Goal: Task Accomplishment & Management: Use online tool/utility

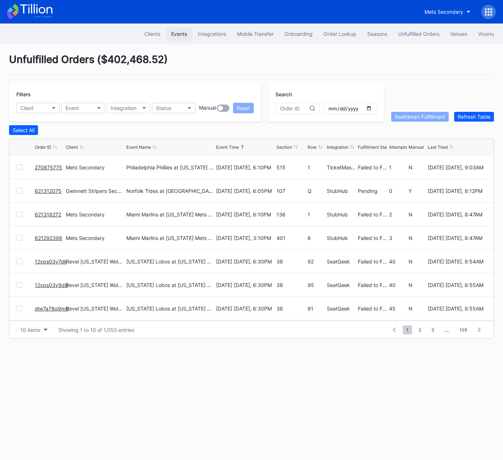
click at [179, 29] on button "Events" at bounding box center [179, 33] width 27 height 13
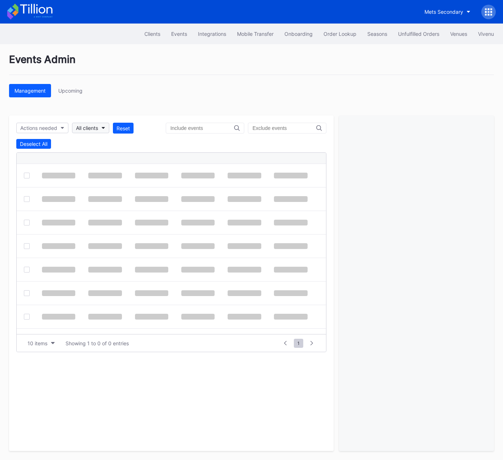
click at [90, 127] on div "All clients" at bounding box center [87, 128] width 22 height 6
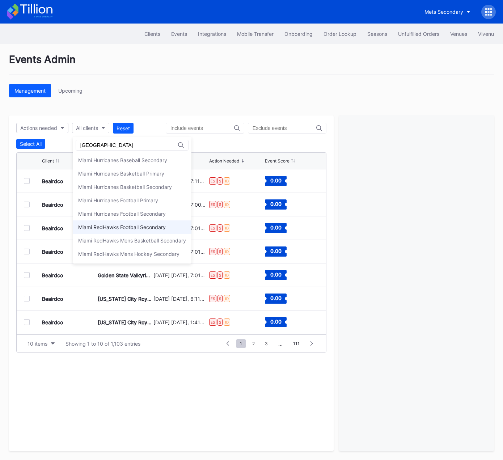
type input "[GEOGRAPHIC_DATA]"
click at [141, 231] on div "Miami RedHawks Football Secondary" at bounding box center [132, 226] width 119 height 13
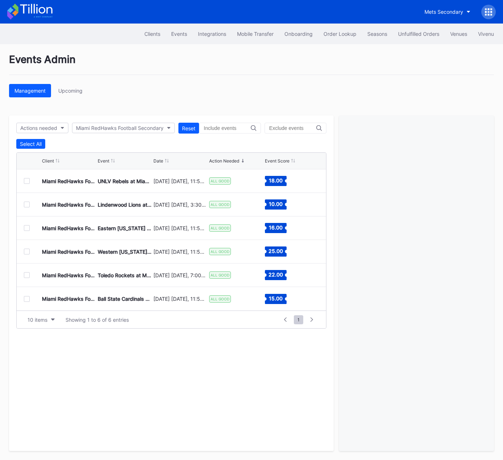
click at [26, 179] on div at bounding box center [27, 181] width 6 height 6
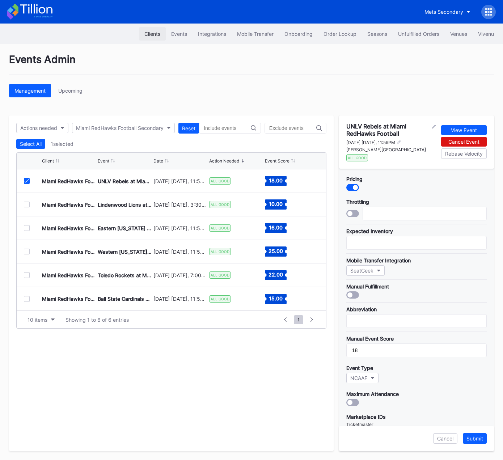
click at [149, 32] on div "Clients" at bounding box center [152, 34] width 16 height 6
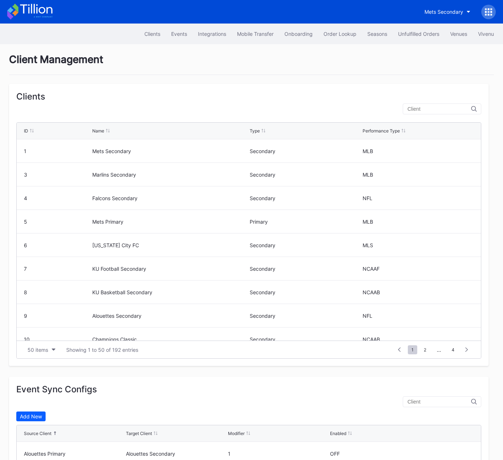
click at [430, 112] on div at bounding box center [441, 108] width 78 height 11
click at [436, 109] on input "text" at bounding box center [439, 109] width 64 height 6
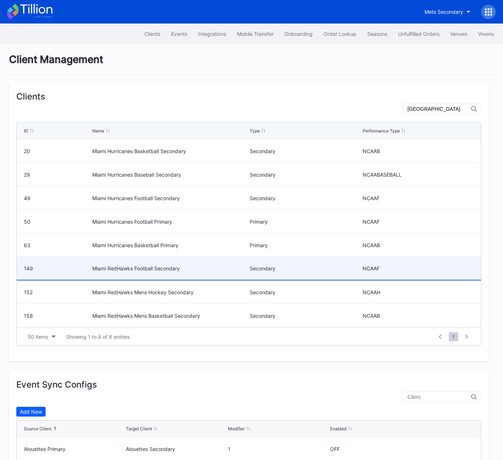
type input "[GEOGRAPHIC_DATA]"
click at [178, 270] on div "Miami RedHawks Football Secondary" at bounding box center [169, 268] width 155 height 6
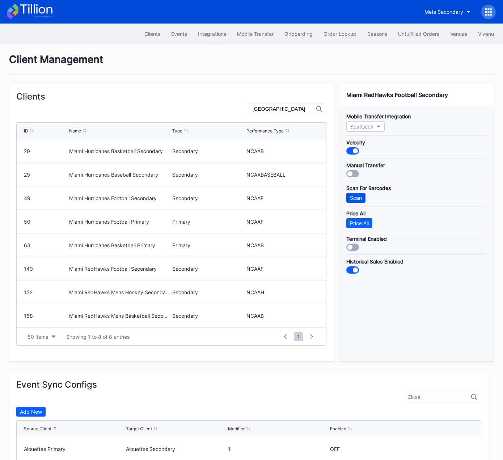
click at [354, 195] on div "Scan" at bounding box center [356, 198] width 12 height 6
click at [432, 13] on div "Mets Secondary" at bounding box center [443, 12] width 39 height 6
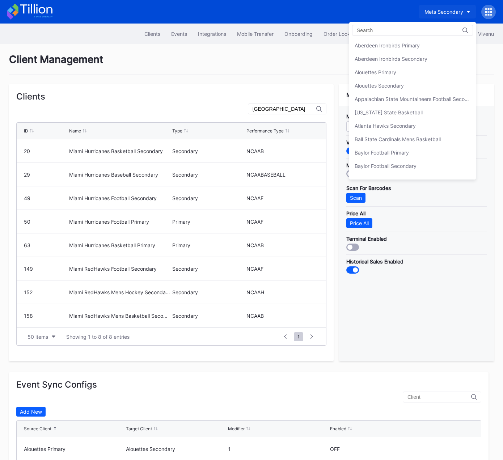
scroll to position [1127, 0]
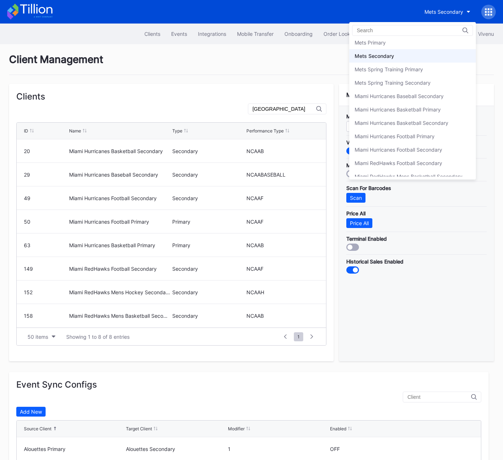
drag, startPoint x: 184, startPoint y: 59, endPoint x: 181, endPoint y: 51, distance: 8.4
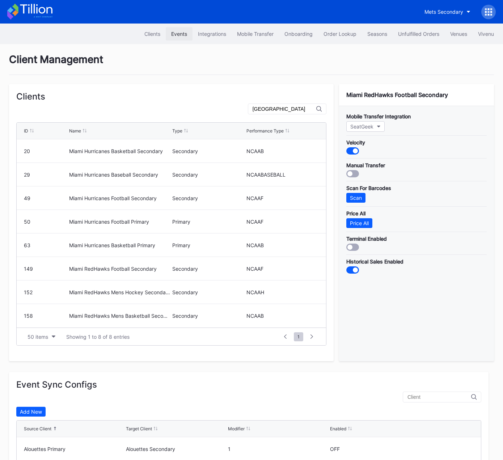
click at [174, 34] on div "Events" at bounding box center [179, 34] width 16 height 6
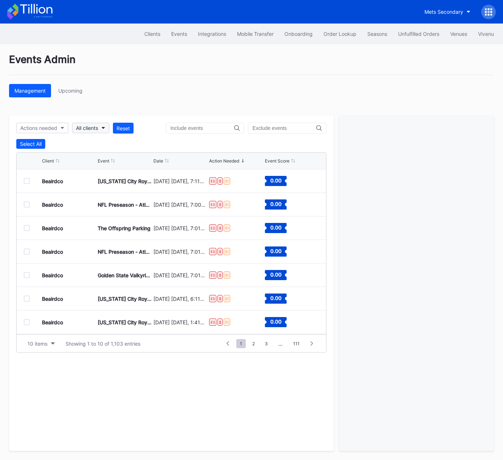
click at [85, 127] on div "All clients" at bounding box center [87, 128] width 22 height 6
type input "76"
click at [91, 157] on div "Philadelphia 76ers Secondary" at bounding box center [113, 160] width 71 height 6
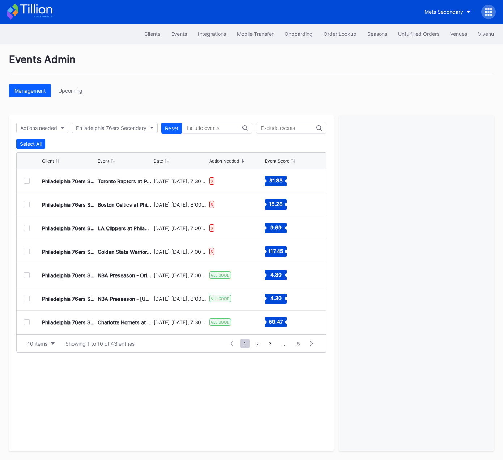
click at [26, 180] on div at bounding box center [27, 181] width 6 height 6
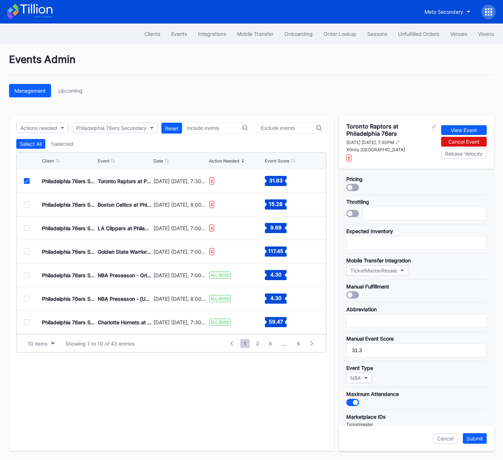
click at [27, 180] on icon at bounding box center [27, 181] width 4 height 4
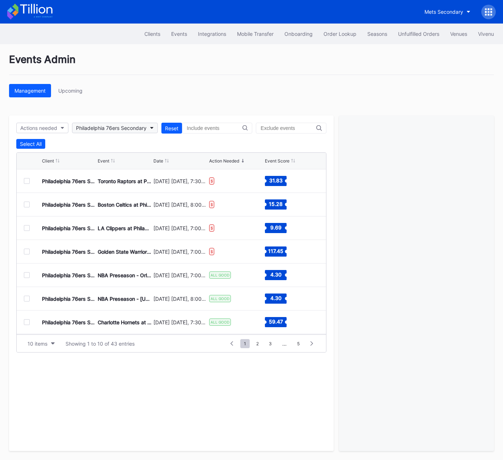
click at [99, 125] on div "Philadelphia 76ers Secondary" at bounding box center [111, 128] width 71 height 6
type input "peach"
click at [98, 178] on div "Revel Peach Bowl Secondary" at bounding box center [121, 173] width 97 height 13
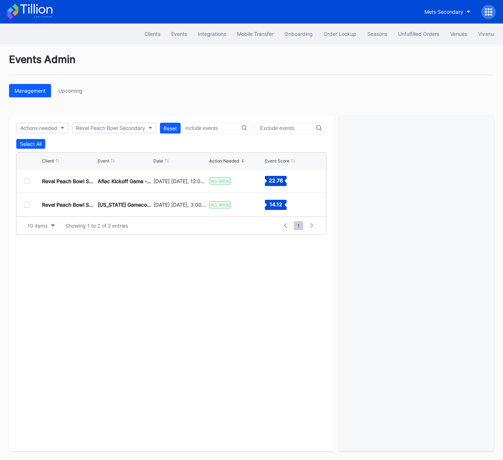
click at [28, 180] on div at bounding box center [27, 181] width 6 height 6
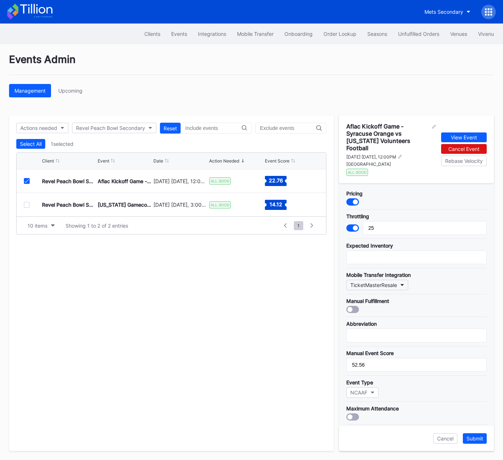
click at [391, 283] on div "TicketMasterResale" at bounding box center [373, 285] width 47 height 6
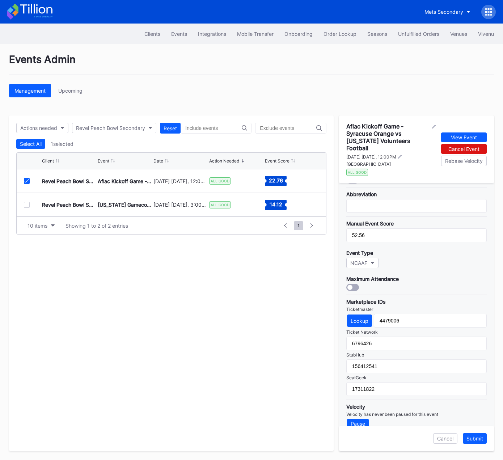
scroll to position [134, 0]
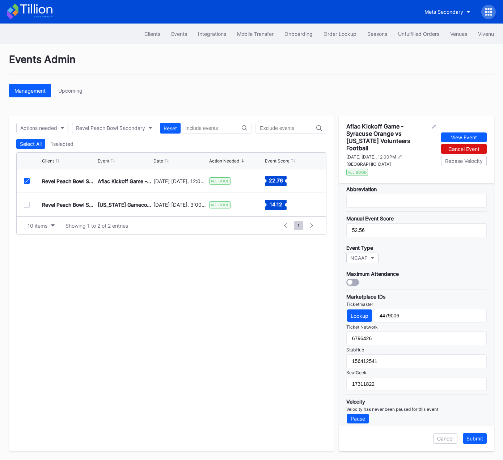
click at [26, 181] on icon at bounding box center [27, 181] width 4 height 4
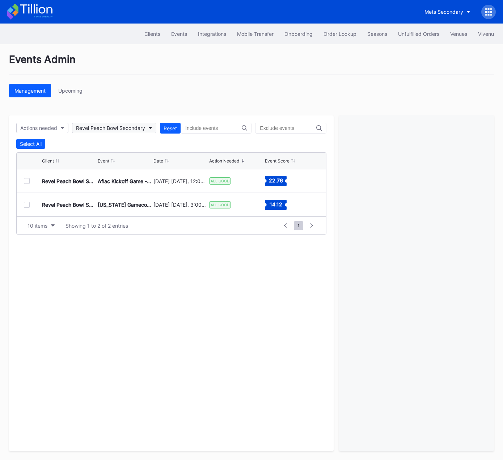
click at [119, 126] on div "Revel Peach Bowl Secondary" at bounding box center [110, 128] width 69 height 6
type input "fa"
click at [120, 163] on div "Falcons Secondary" at bounding box center [122, 159] width 99 height 13
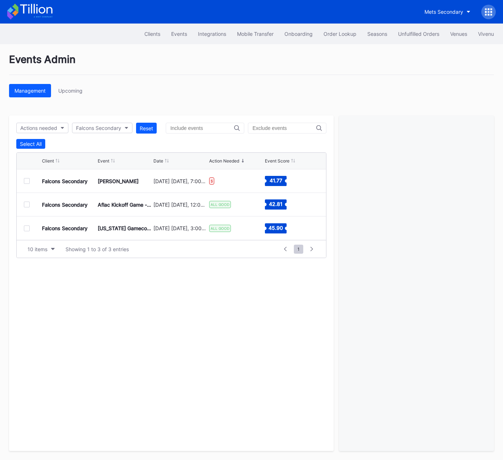
click at [26, 181] on div at bounding box center [27, 181] width 6 height 6
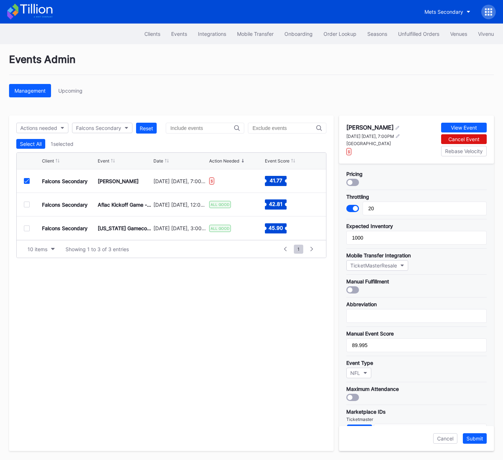
click at [26, 179] on icon at bounding box center [27, 181] width 4 height 4
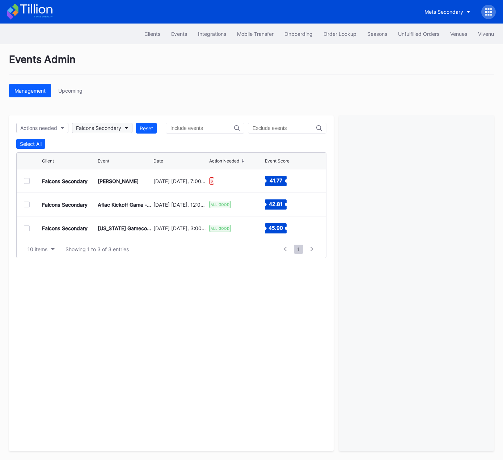
click at [93, 128] on div "Falcons Secondary" at bounding box center [98, 128] width 45 height 6
type input "aub"
click at [112, 161] on div "Revel Auburn Tigers Football Secondary" at bounding box center [125, 160] width 95 height 6
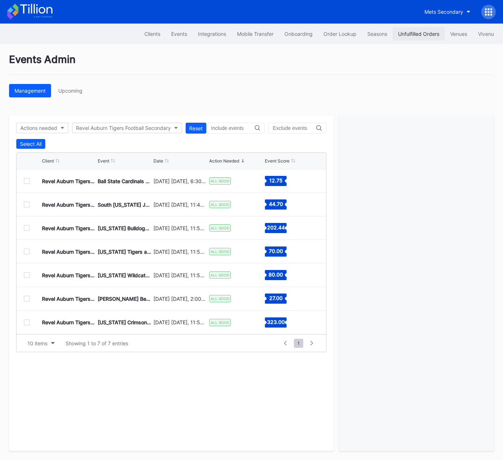
click at [416, 31] on div "Unfulfilled Orders" at bounding box center [418, 34] width 41 height 6
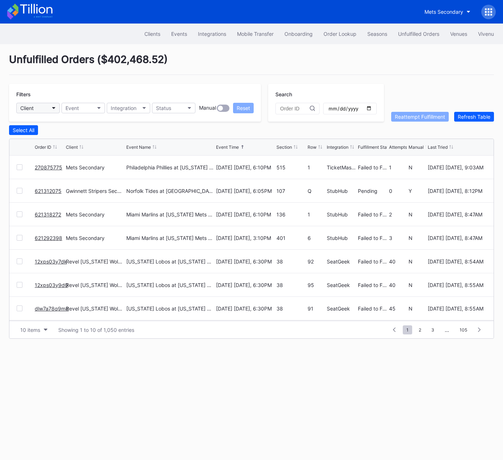
click at [32, 108] on div "Client" at bounding box center [26, 108] width 13 height 6
type input "aub"
click at [44, 139] on div "Revel Auburn Tigers Football Secondary" at bounding box center [69, 140] width 95 height 6
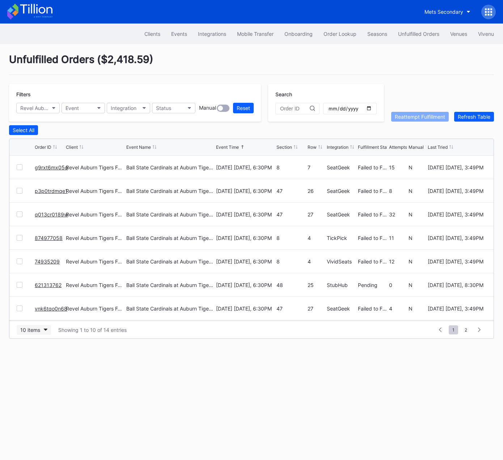
click at [27, 328] on div "10 items" at bounding box center [30, 329] width 20 height 6
click at [31, 360] on div "50 items" at bounding box center [32, 360] width 21 height 6
click at [21, 129] on div "Select All" at bounding box center [24, 130] width 22 height 6
click at [409, 117] on div "Reattempt Fulfillment" at bounding box center [419, 117] width 50 height 6
click at [174, 33] on div "Events" at bounding box center [179, 34] width 16 height 6
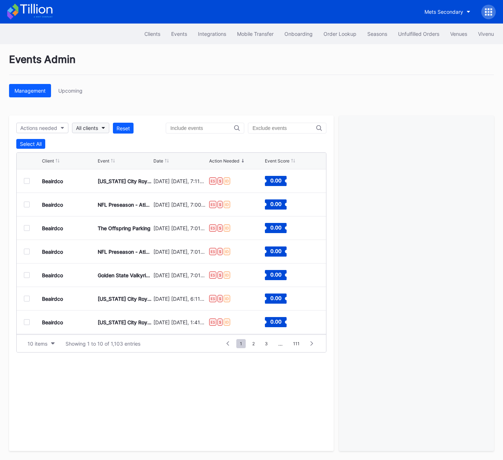
click at [87, 125] on div "All clients" at bounding box center [87, 128] width 22 height 6
type input "asp"
click at [114, 165] on div "Cirque du Soleil Aspire Secondary" at bounding box center [118, 159] width 91 height 13
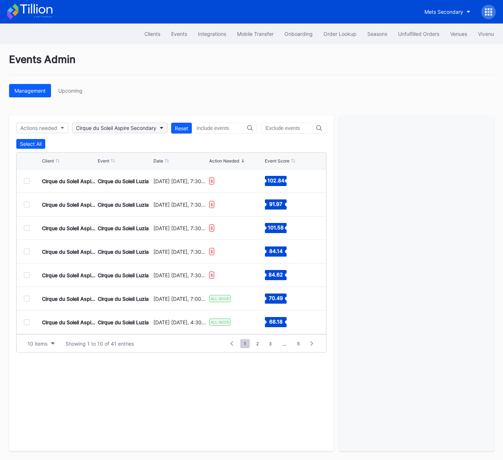
click at [131, 126] on div "Cirque du Soleil Aspire Secondary" at bounding box center [116, 128] width 80 height 6
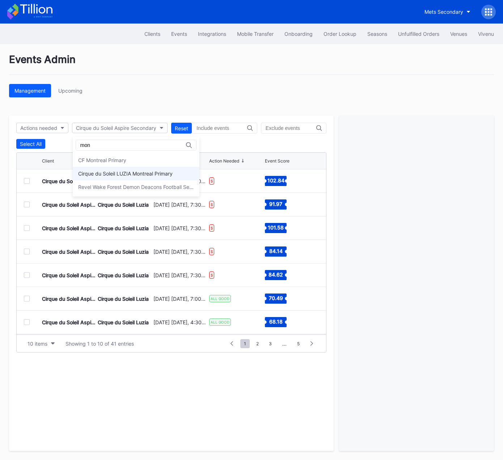
type input "mon"
click at [131, 175] on div "Cirque du Soleil LUZIA Montreal Primary" at bounding box center [125, 173] width 94 height 6
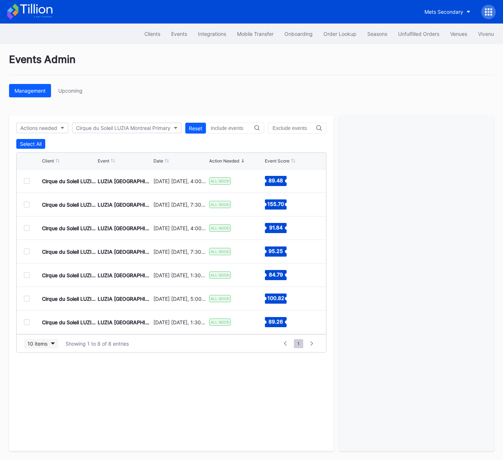
click at [42, 344] on div "10 items" at bounding box center [37, 343] width 20 height 6
click at [47, 373] on div "50 items" at bounding box center [39, 374] width 21 height 6
click at [63, 127] on icon "button" at bounding box center [63, 128] width 4 height 2
click at [133, 127] on div "Cirque du Soleil LUZIA Montreal Primary" at bounding box center [123, 128] width 94 height 6
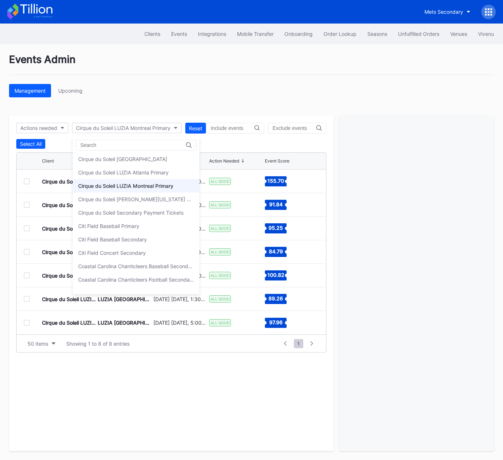
scroll to position [328, 0]
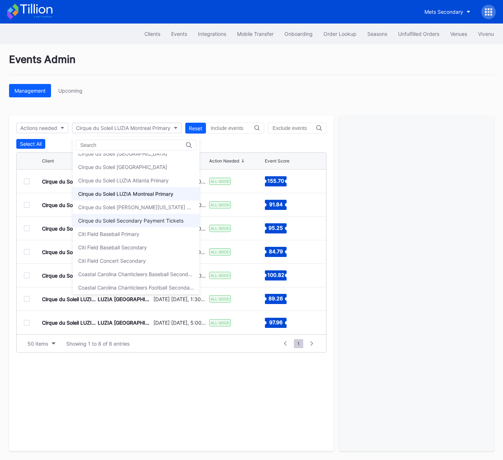
click at [153, 217] on div "Cirque du Soleil Secondary Payment Tickets" at bounding box center [130, 220] width 105 height 6
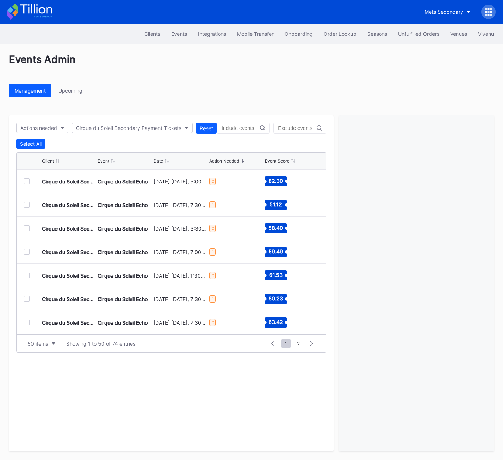
scroll to position [0, 0]
click at [26, 181] on div at bounding box center [27, 181] width 6 height 6
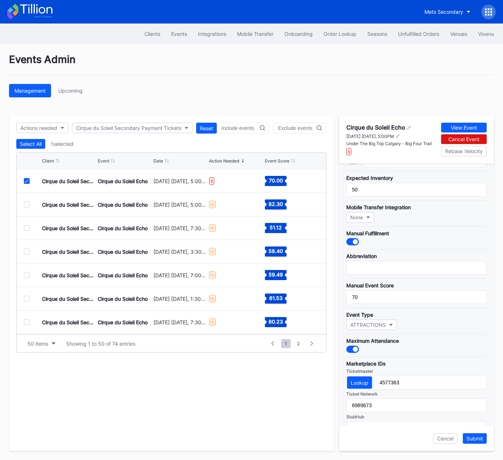
scroll to position [116, 0]
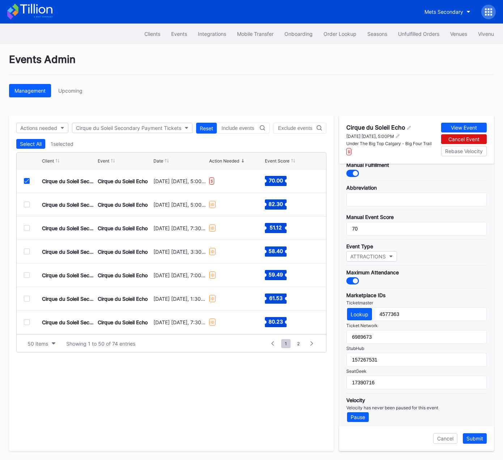
click at [26, 180] on icon at bounding box center [27, 181] width 4 height 4
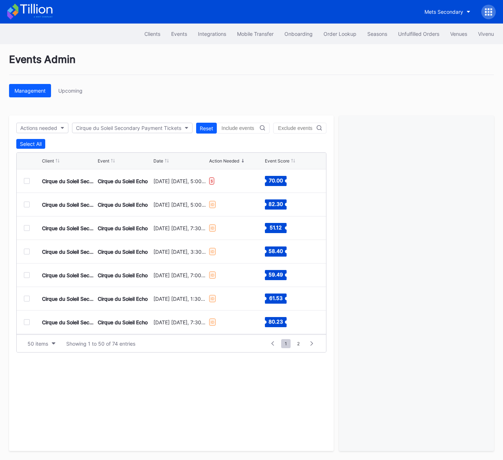
click at [27, 204] on div at bounding box center [27, 204] width 6 height 6
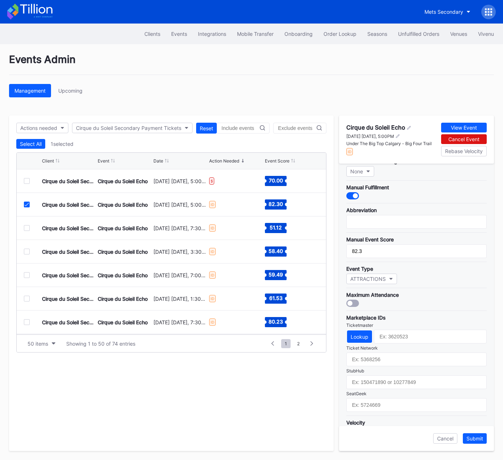
scroll to position [93, 0]
click at [26, 203] on icon at bounding box center [27, 204] width 4 height 4
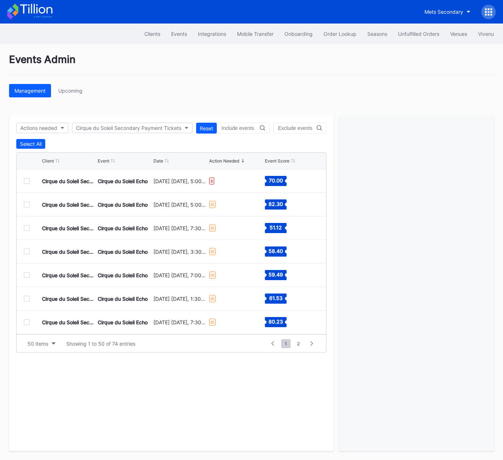
click at [25, 228] on div at bounding box center [27, 228] width 6 height 6
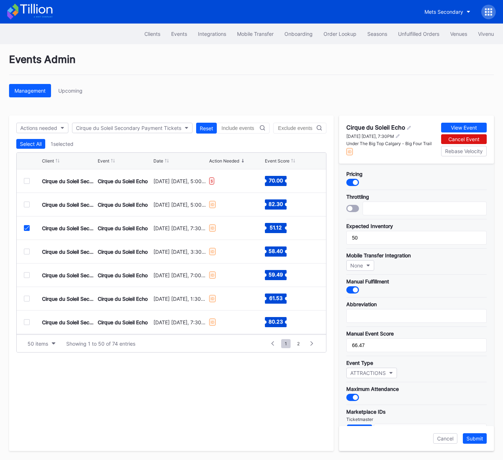
scroll to position [116, 0]
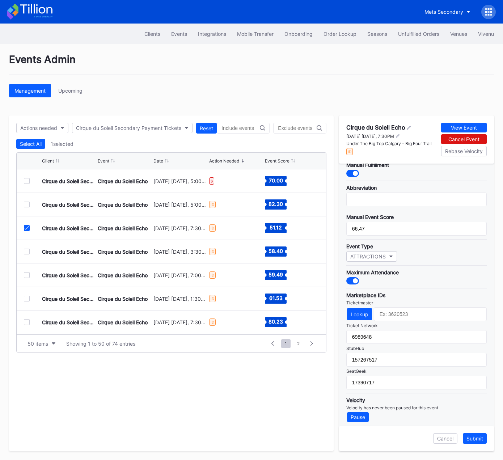
drag, startPoint x: 28, startPoint y: 226, endPoint x: 25, endPoint y: 236, distance: 10.8
click at [27, 226] on icon at bounding box center [27, 228] width 4 height 4
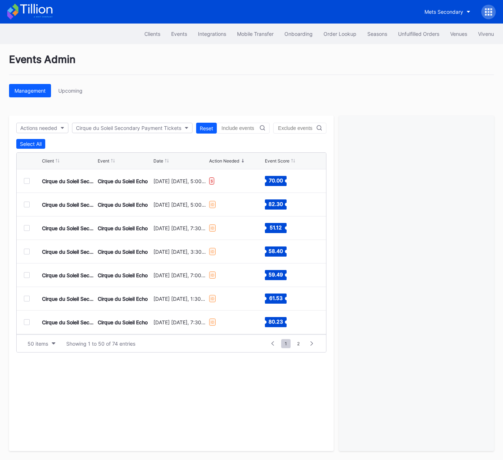
click at [26, 252] on div at bounding box center [27, 251] width 6 height 6
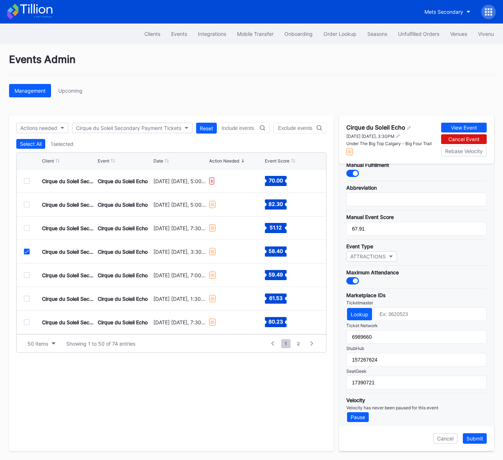
click at [27, 251] on icon at bounding box center [27, 251] width 4 height 4
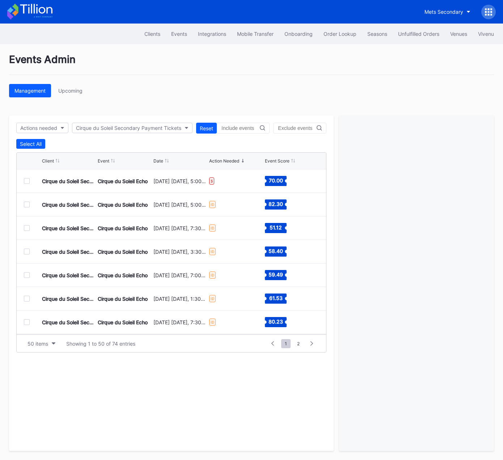
click at [26, 276] on div at bounding box center [27, 275] width 6 height 6
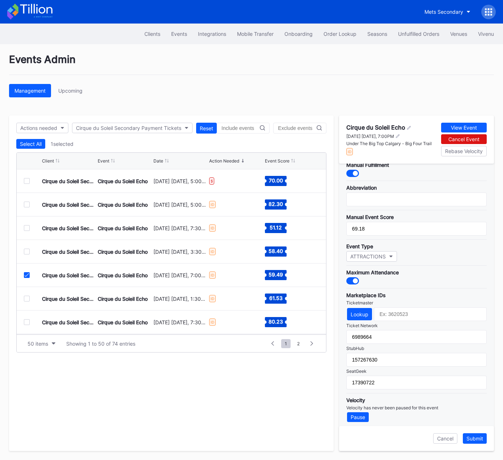
click at [25, 275] on icon at bounding box center [27, 275] width 4 height 4
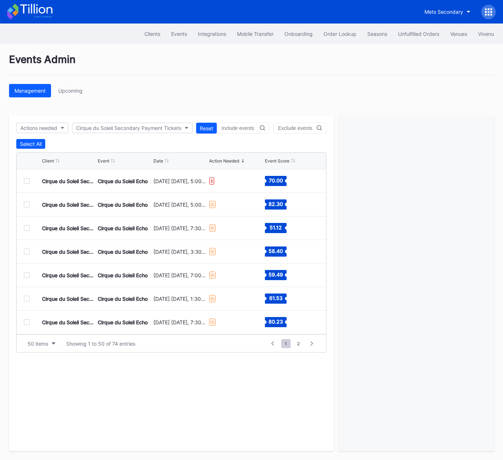
drag, startPoint x: 26, startPoint y: 297, endPoint x: 35, endPoint y: 301, distance: 9.7
click at [26, 297] on div at bounding box center [27, 298] width 6 height 6
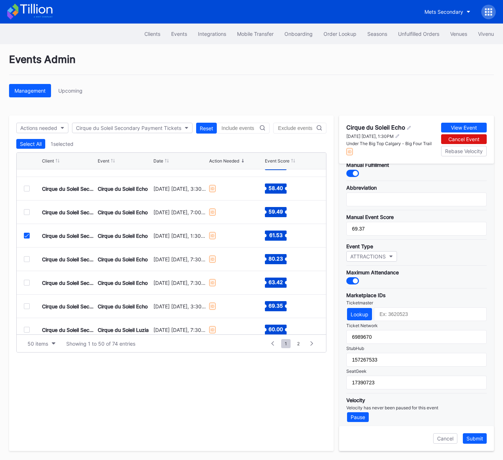
scroll to position [69, 0]
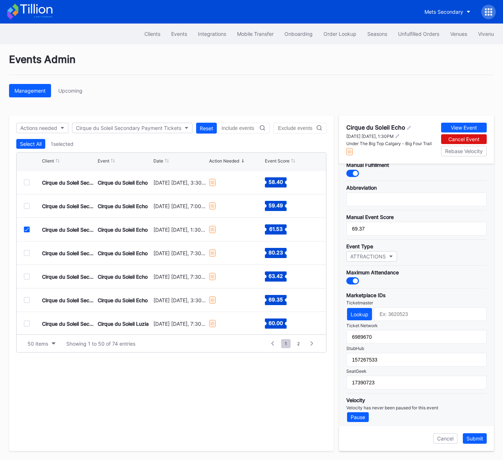
click at [26, 228] on icon at bounding box center [27, 229] width 4 height 4
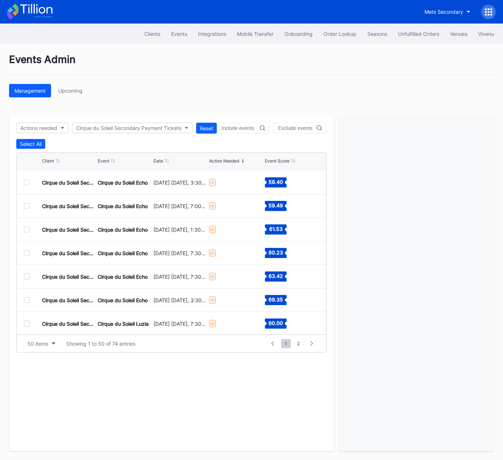
drag, startPoint x: 27, startPoint y: 252, endPoint x: 50, endPoint y: 254, distance: 22.8
click at [27, 252] on div at bounding box center [27, 253] width 6 height 6
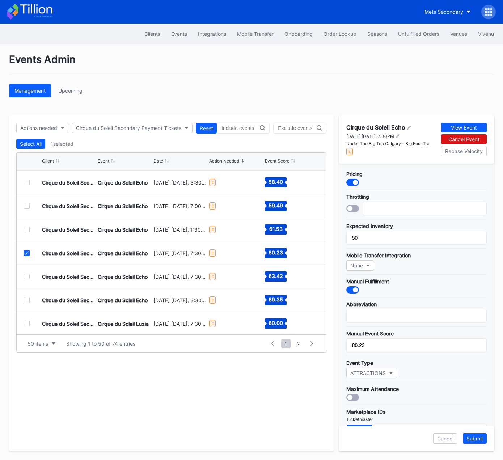
scroll to position [116, 0]
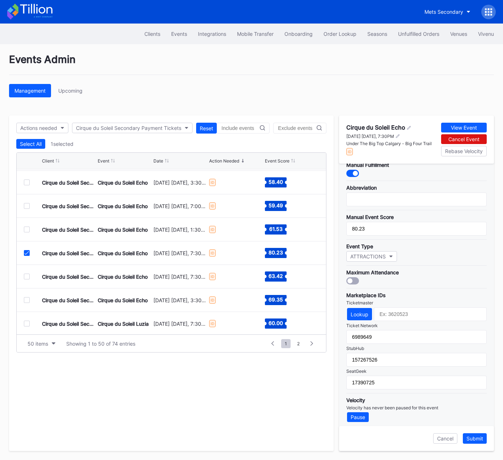
click at [25, 254] on div at bounding box center [27, 253] width 6 height 6
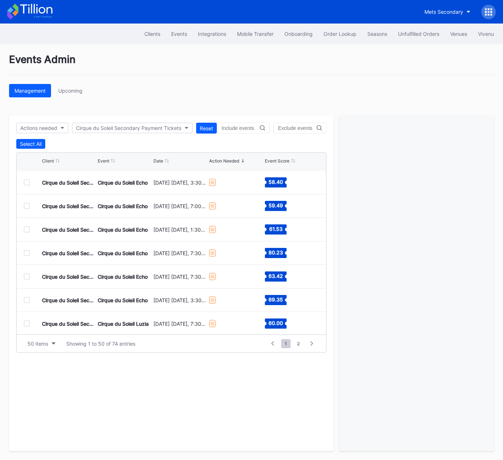
drag, startPoint x: 25, startPoint y: 274, endPoint x: 236, endPoint y: 313, distance: 214.7
click at [25, 274] on div at bounding box center [27, 276] width 6 height 6
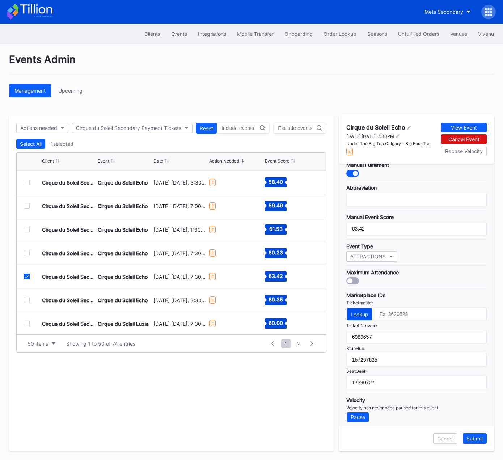
click at [366, 311] on div "Lookup" at bounding box center [359, 314] width 18 height 6
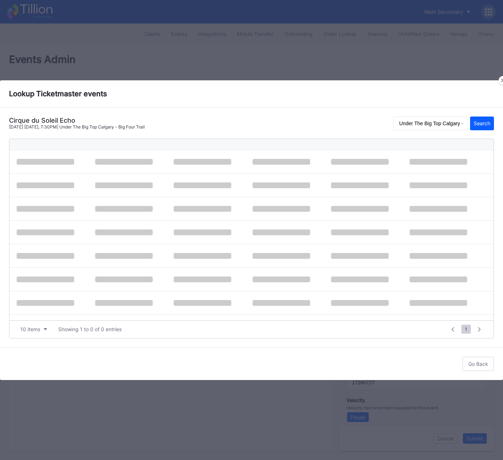
click at [355, 309] on div at bounding box center [369, 302] width 77 height 23
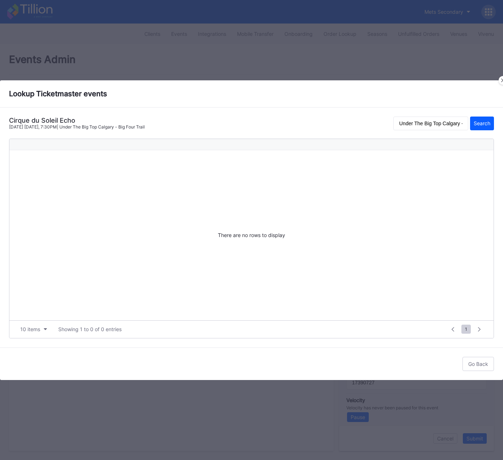
click at [500, 80] on div at bounding box center [502, 80] width 9 height 9
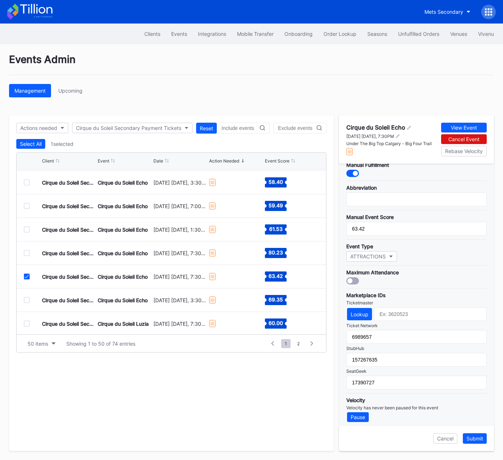
drag, startPoint x: 27, startPoint y: 275, endPoint x: 27, endPoint y: 296, distance: 20.2
click at [27, 275] on icon at bounding box center [27, 276] width 4 height 4
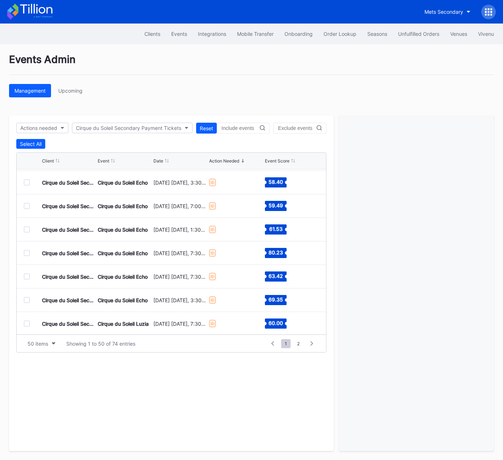
click at [27, 300] on div at bounding box center [27, 300] width 6 height 6
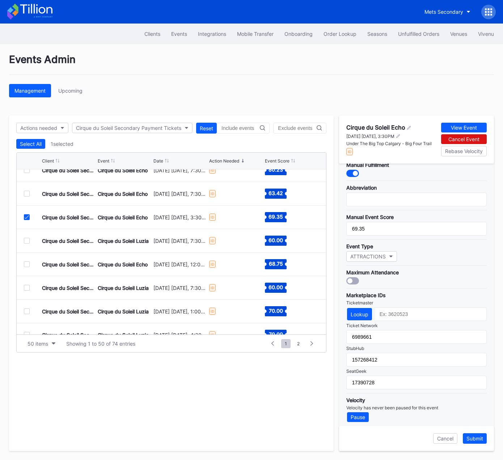
scroll to position [155, 0]
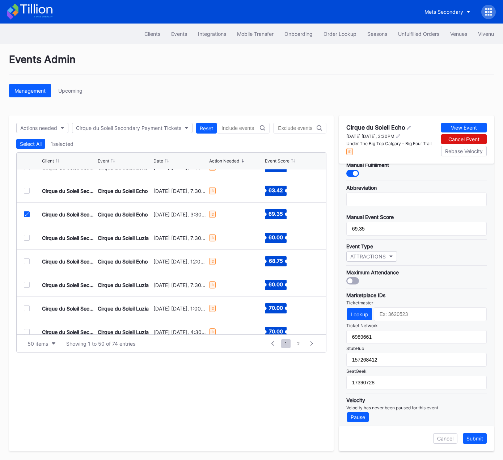
click at [25, 215] on div at bounding box center [27, 214] width 6 height 6
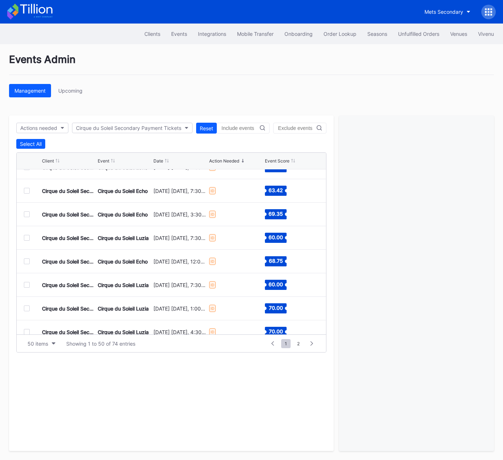
click at [25, 238] on div at bounding box center [27, 238] width 6 height 6
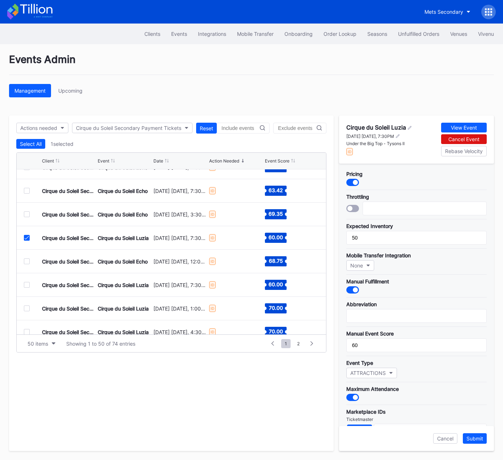
scroll to position [116, 0]
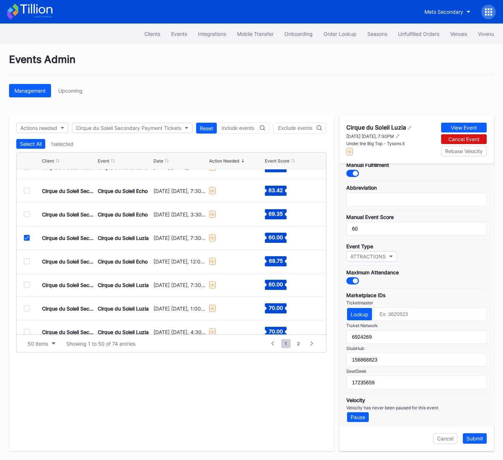
click at [25, 240] on div "Cirque du Soleil Secondary Payment Tickets Cirque du Soleil Luzia [DATE] [DATE]…" at bounding box center [171, 238] width 309 height 24
click at [27, 236] on icon at bounding box center [27, 238] width 4 height 4
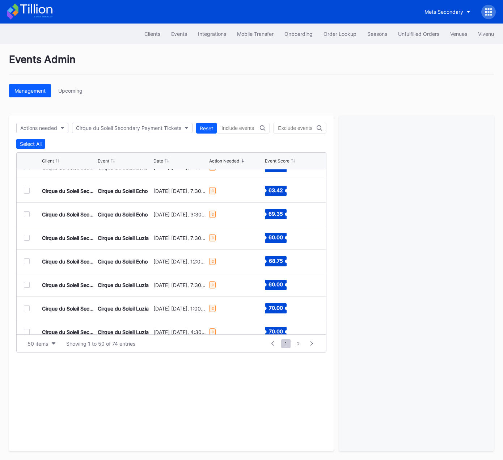
click at [26, 262] on div at bounding box center [27, 261] width 6 height 6
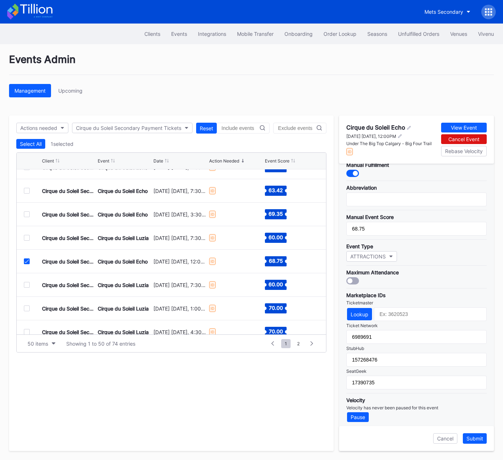
drag, startPoint x: 27, startPoint y: 261, endPoint x: 28, endPoint y: 278, distance: 17.7
click at [27, 261] on icon at bounding box center [27, 261] width 4 height 4
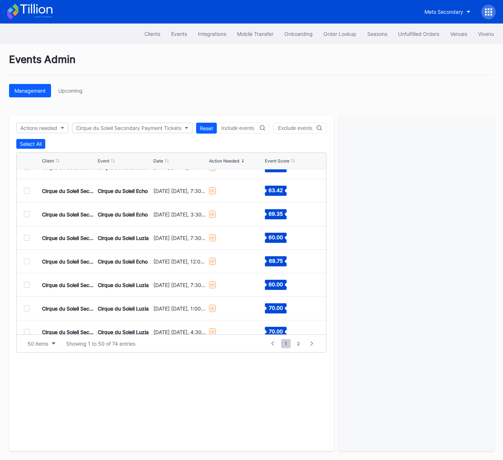
drag, startPoint x: 26, startPoint y: 283, endPoint x: 96, endPoint y: 298, distance: 71.6
click at [26, 283] on div at bounding box center [27, 285] width 6 height 6
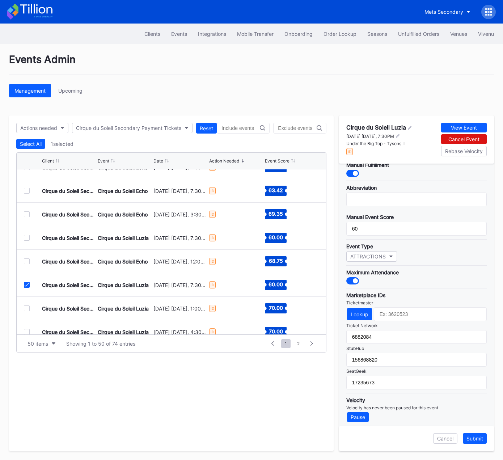
drag, startPoint x: 27, startPoint y: 284, endPoint x: 28, endPoint y: 306, distance: 22.1
click at [27, 284] on icon at bounding box center [27, 285] width 4 height 4
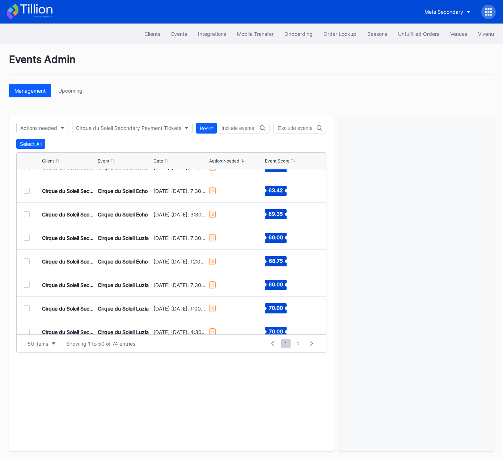
click at [28, 307] on div at bounding box center [27, 308] width 6 height 6
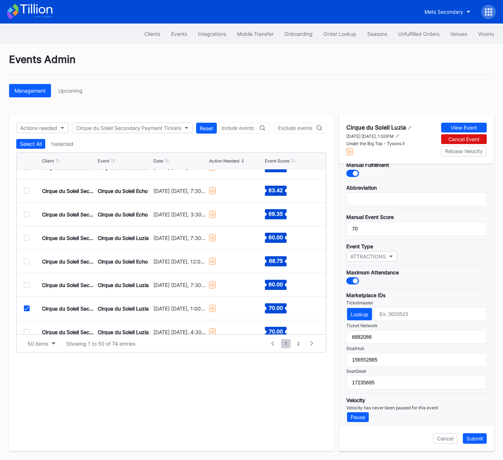
click at [27, 308] on icon at bounding box center [27, 308] width 4 height 4
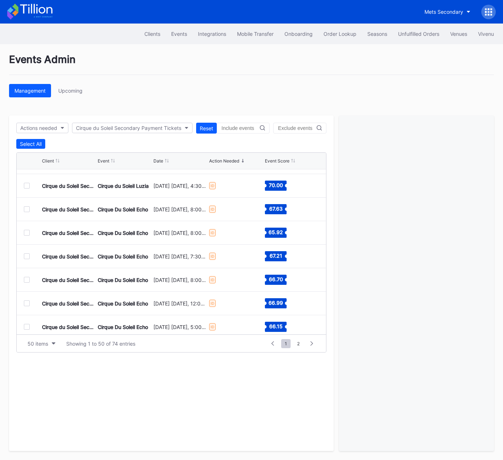
scroll to position [797, 0]
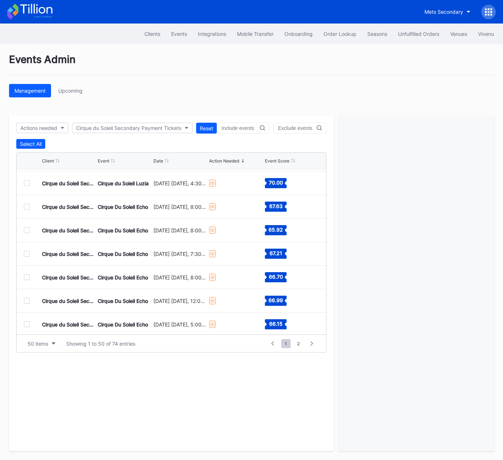
click at [26, 205] on div at bounding box center [27, 207] width 6 height 6
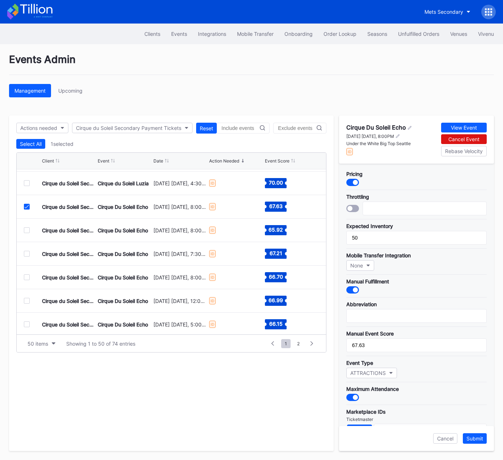
scroll to position [116, 0]
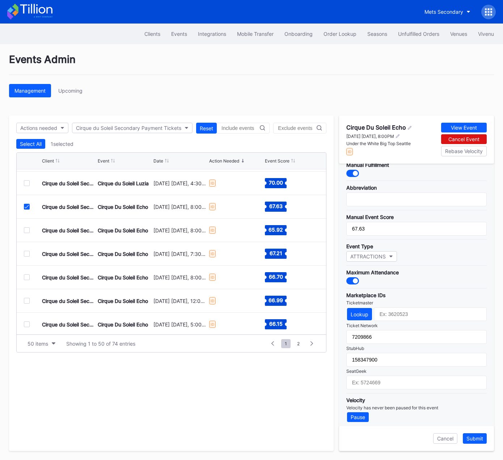
drag, startPoint x: 27, startPoint y: 206, endPoint x: 25, endPoint y: 228, distance: 21.8
click at [27, 206] on icon at bounding box center [27, 207] width 4 height 4
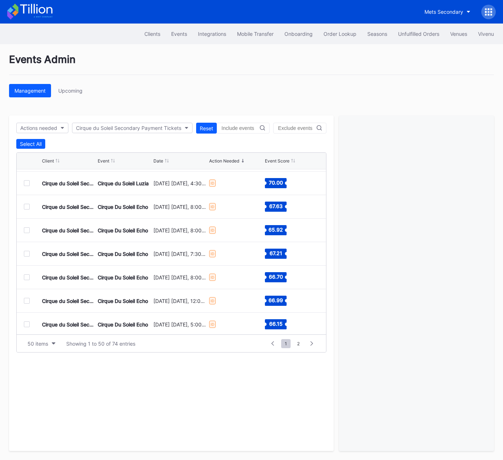
click at [25, 230] on div at bounding box center [27, 230] width 6 height 6
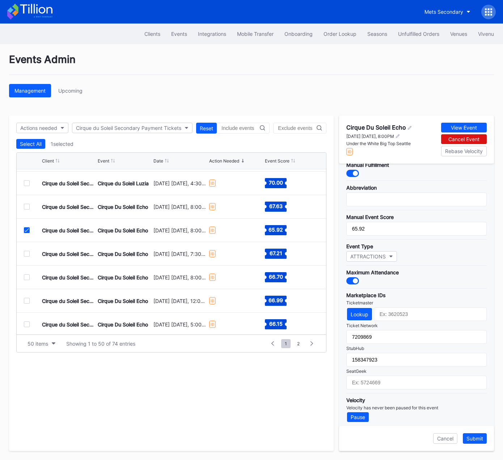
click at [27, 228] on icon at bounding box center [27, 230] width 4 height 4
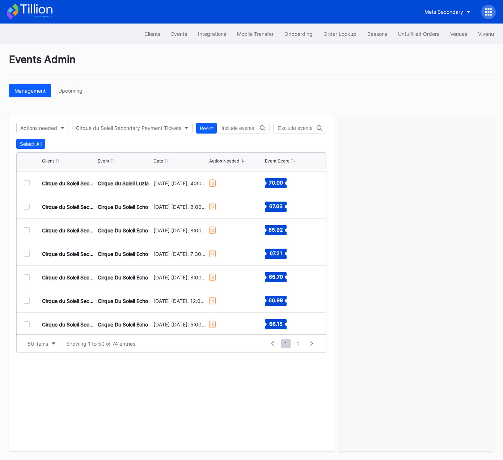
drag, startPoint x: 27, startPoint y: 252, endPoint x: 128, endPoint y: 276, distance: 103.6
click at [27, 252] on div at bounding box center [27, 254] width 6 height 6
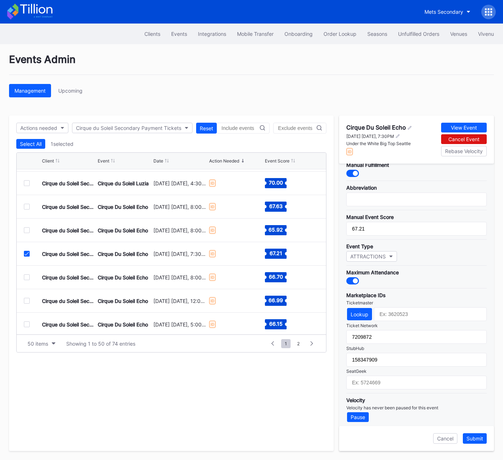
drag, startPoint x: 27, startPoint y: 255, endPoint x: 28, endPoint y: 267, distance: 11.9
click at [27, 255] on div "Cirque du Soleil Secondary Payment Tickets Cirque Du Soleil Echo [DATE] [DATE],…" at bounding box center [171, 254] width 309 height 24
click at [27, 253] on icon at bounding box center [27, 254] width 4 height 4
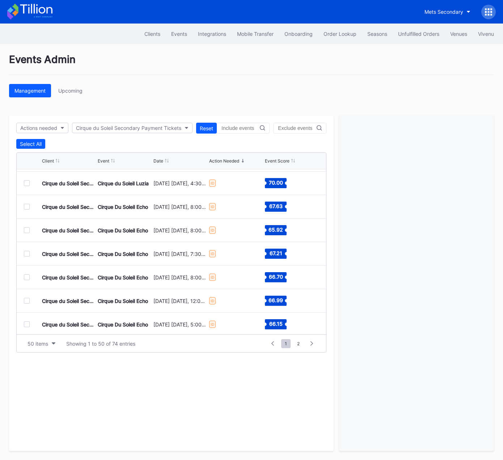
click at [27, 277] on div at bounding box center [27, 277] width 6 height 6
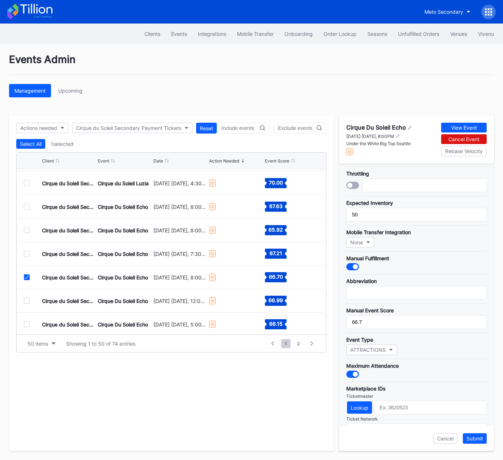
scroll to position [24, 0]
drag, startPoint x: 25, startPoint y: 275, endPoint x: 28, endPoint y: 218, distance: 57.9
click at [25, 275] on icon at bounding box center [27, 277] width 4 height 4
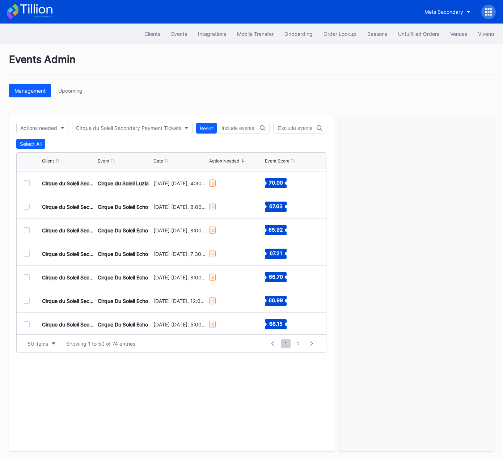
drag, startPoint x: 26, startPoint y: 205, endPoint x: 39, endPoint y: 206, distance: 13.1
click at [26, 205] on div at bounding box center [27, 207] width 6 height 6
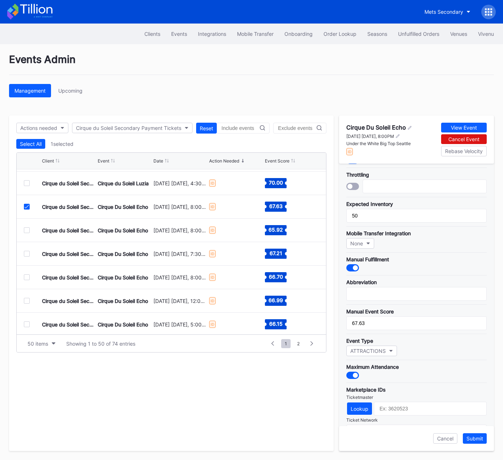
scroll to position [116, 0]
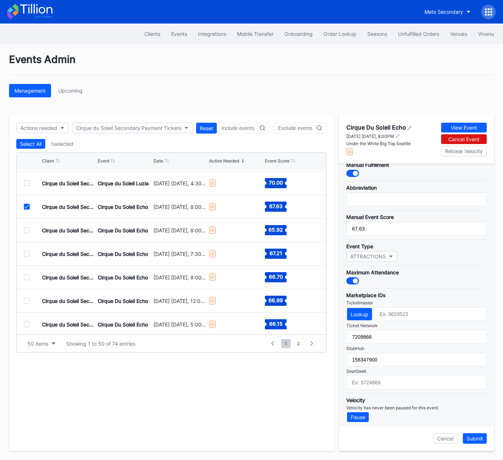
click at [25, 207] on icon at bounding box center [27, 207] width 4 height 4
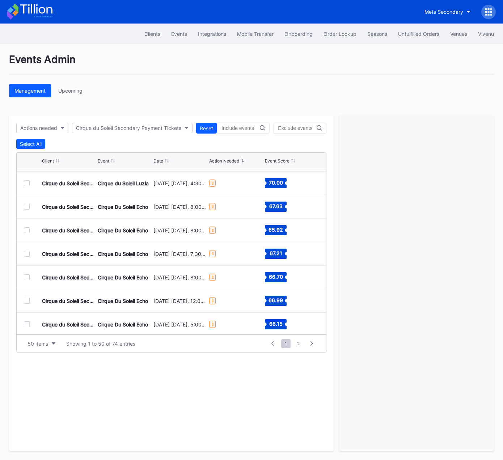
click at [28, 233] on div "Cirque du Soleil Secondary Payment Tickets Cirque Du Soleil Echo [DATE] [DATE],…" at bounding box center [171, 230] width 309 height 24
click at [27, 228] on div at bounding box center [27, 230] width 6 height 6
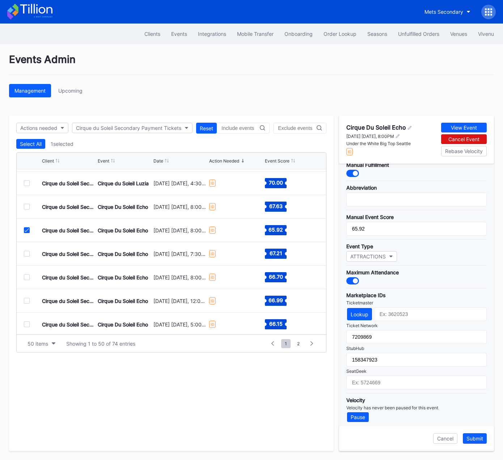
click at [27, 230] on icon at bounding box center [27, 230] width 4 height 4
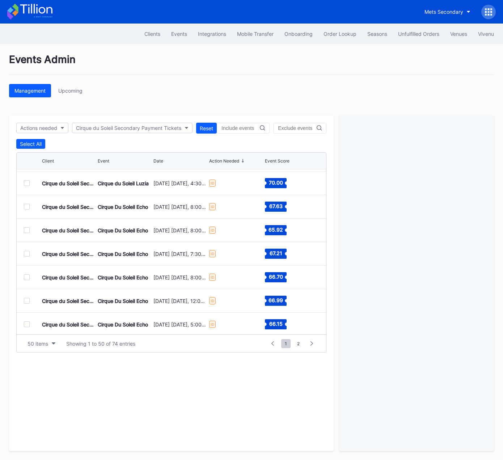
click at [27, 252] on div at bounding box center [27, 254] width 6 height 6
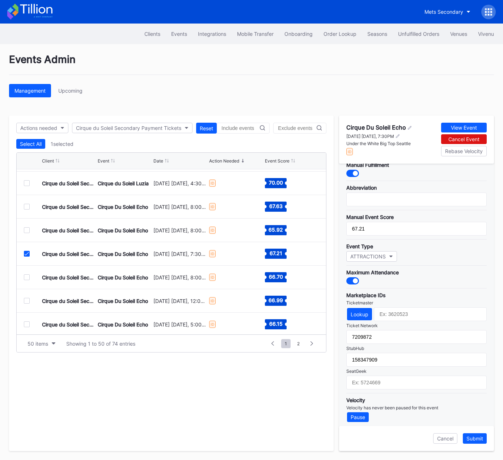
click at [29, 253] on div at bounding box center [27, 254] width 6 height 6
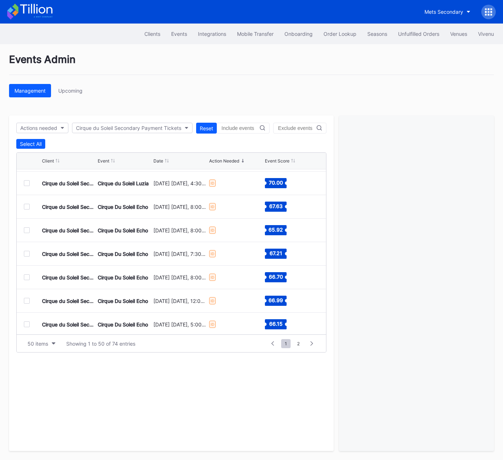
click at [27, 276] on div at bounding box center [27, 277] width 6 height 6
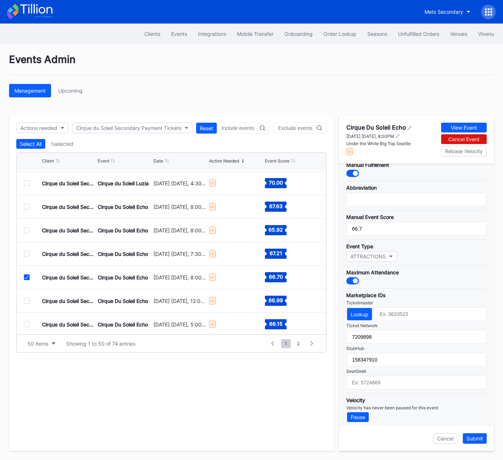
click at [28, 277] on icon at bounding box center [27, 277] width 4 height 4
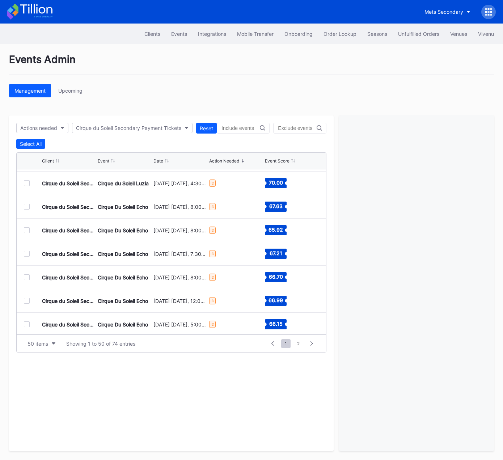
click at [27, 303] on div "Cirque du Soleil Secondary Payment Tickets Cirque Du Soleil Echo [DATE] [DATE],…" at bounding box center [171, 301] width 309 height 24
drag, startPoint x: 28, startPoint y: 299, endPoint x: 77, endPoint y: 308, distance: 50.4
click at [28, 299] on div at bounding box center [27, 301] width 6 height 6
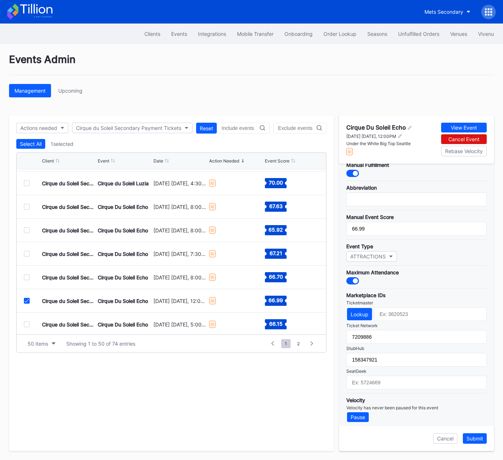
drag, startPoint x: 26, startPoint y: 299, endPoint x: 26, endPoint y: 323, distance: 23.5
click at [26, 299] on icon at bounding box center [27, 301] width 4 height 4
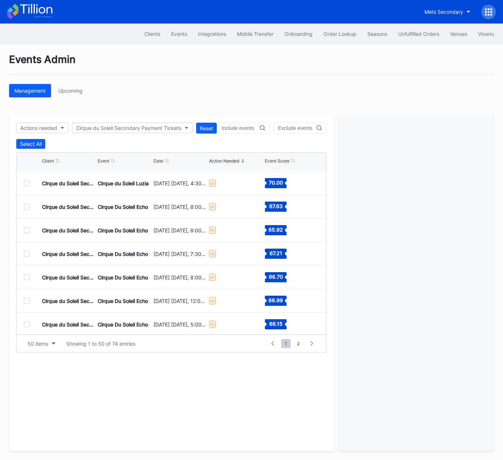
click at [27, 323] on div at bounding box center [27, 324] width 6 height 6
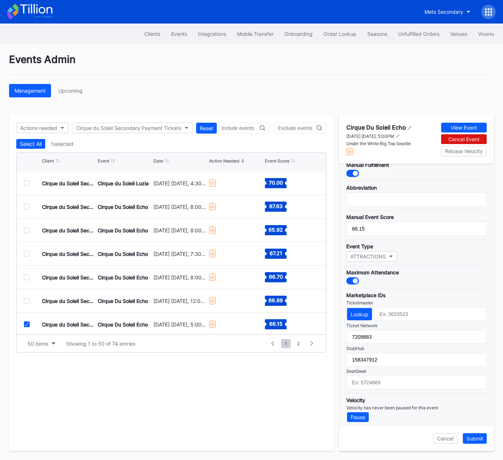
click at [26, 324] on icon at bounding box center [27, 324] width 4 height 4
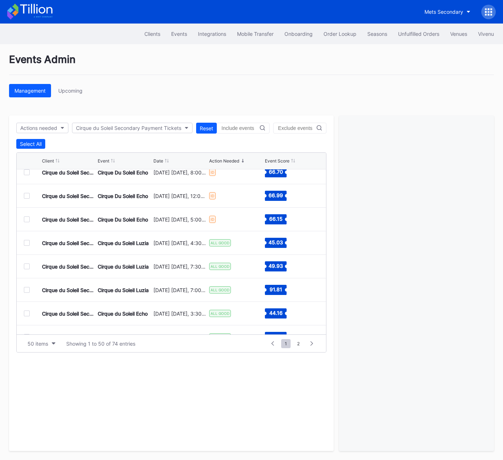
scroll to position [901, 0]
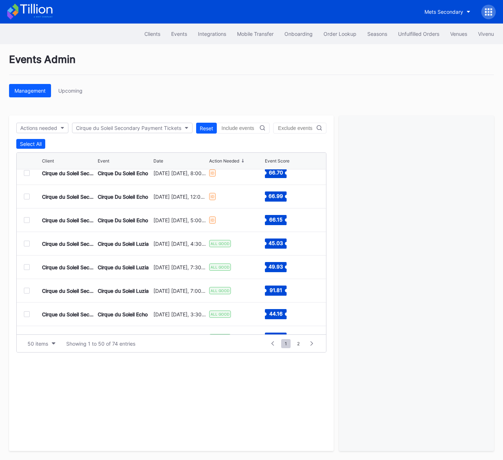
click at [26, 220] on div at bounding box center [27, 220] width 6 height 6
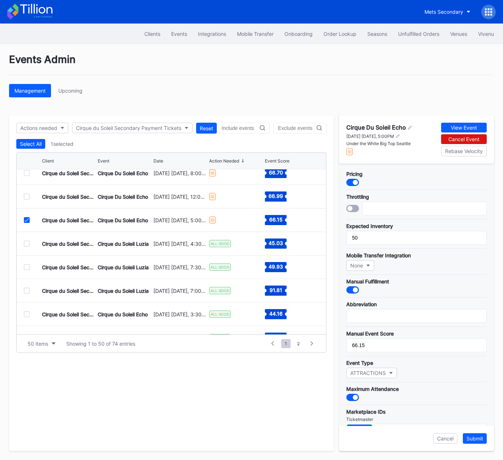
scroll to position [116, 0]
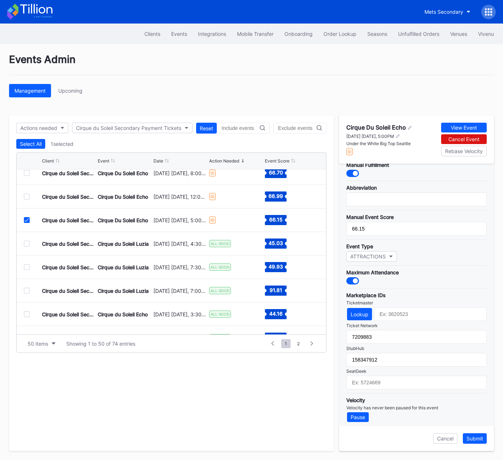
click at [27, 220] on icon at bounding box center [27, 220] width 4 height 4
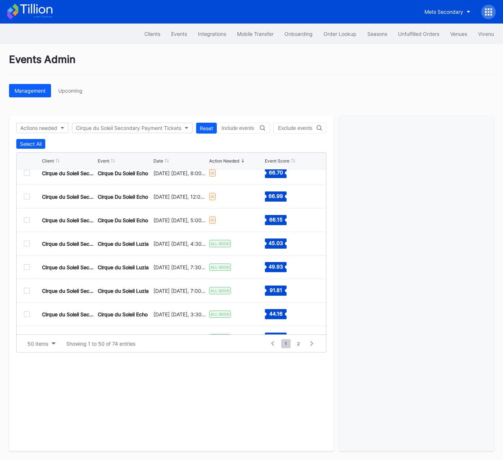
click at [27, 220] on div at bounding box center [27, 220] width 6 height 6
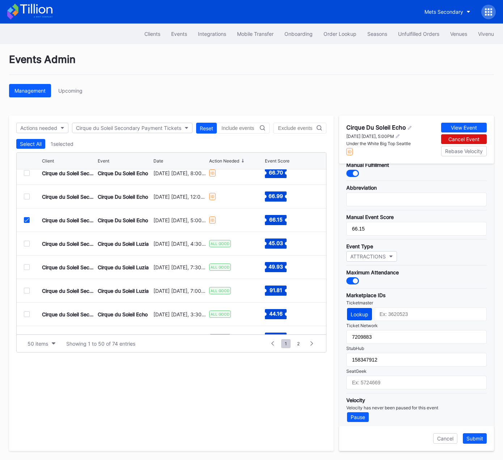
click at [359, 313] on div "Lookup" at bounding box center [359, 314] width 18 height 6
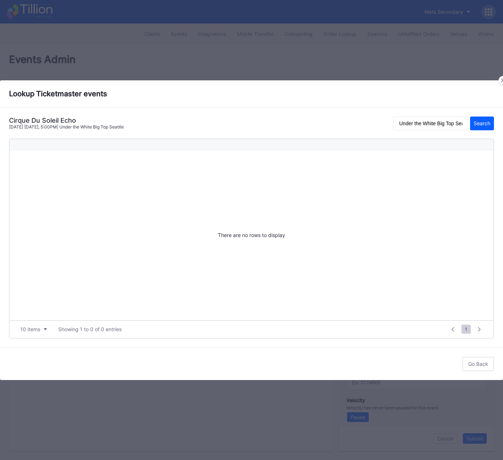
click at [499, 80] on div at bounding box center [502, 80] width 9 height 9
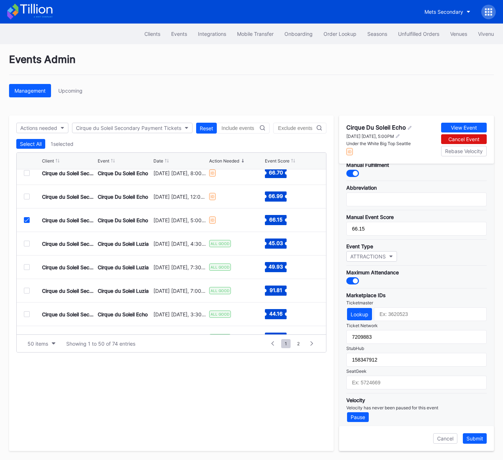
drag, startPoint x: 28, startPoint y: 221, endPoint x: 44, endPoint y: 222, distance: 15.6
click at [28, 221] on div at bounding box center [27, 220] width 6 height 6
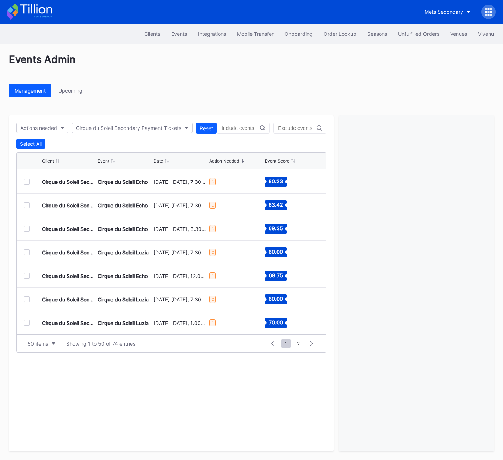
scroll to position [0, 0]
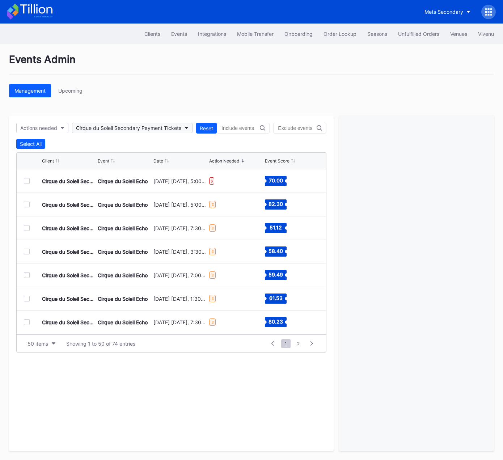
click at [98, 128] on div "Cirque du Soleil Secondary Payment Tickets" at bounding box center [128, 128] width 105 height 6
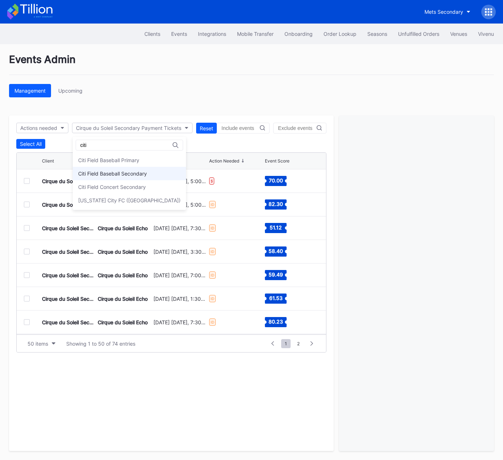
type input "citi"
click at [101, 174] on div "Citi Field Baseball Secondary" at bounding box center [112, 173] width 69 height 6
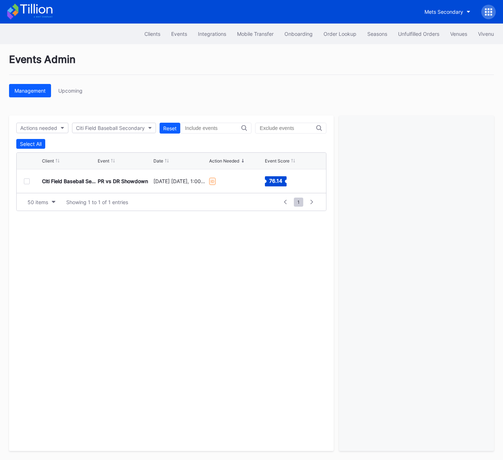
drag, startPoint x: 28, startPoint y: 181, endPoint x: 150, endPoint y: 233, distance: 132.7
click at [27, 181] on div at bounding box center [27, 181] width 6 height 6
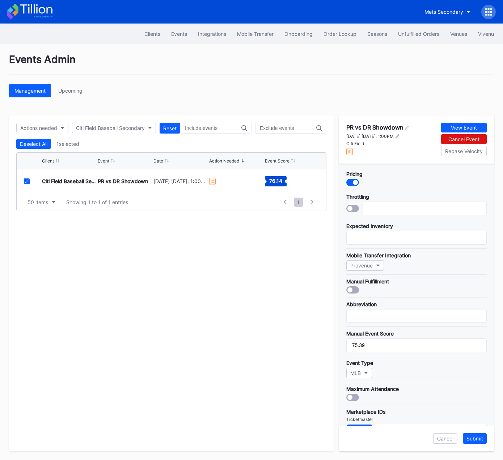
scroll to position [139, 0]
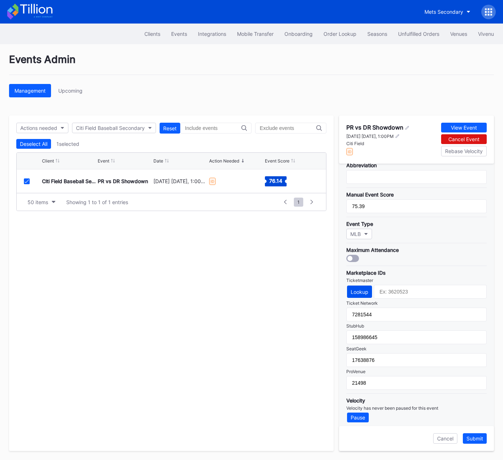
click at [359, 290] on div "Lookup" at bounding box center [359, 292] width 18 height 6
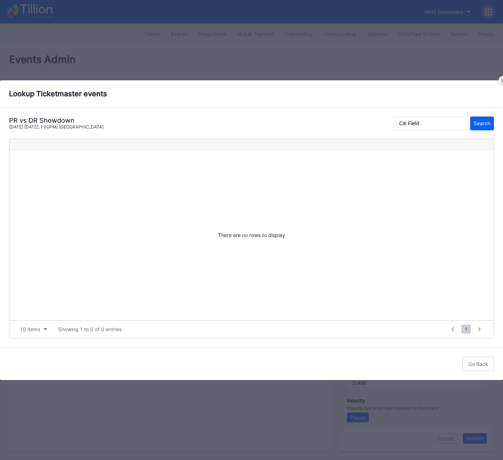
click at [500, 80] on div at bounding box center [502, 80] width 9 height 9
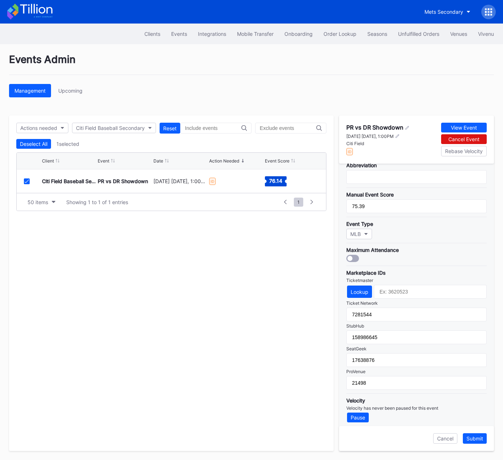
click at [28, 179] on icon at bounding box center [27, 181] width 4 height 4
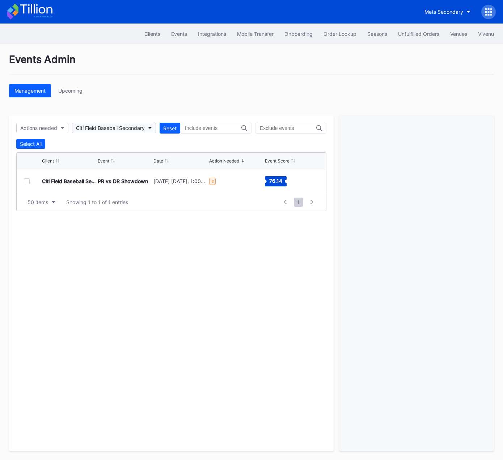
click at [95, 129] on div "Citi Field Baseball Secondary" at bounding box center [110, 128] width 69 height 6
type input "cyc"
click at [101, 157] on div "Brooklyn Cyclones Secondary" at bounding box center [113, 160] width 71 height 6
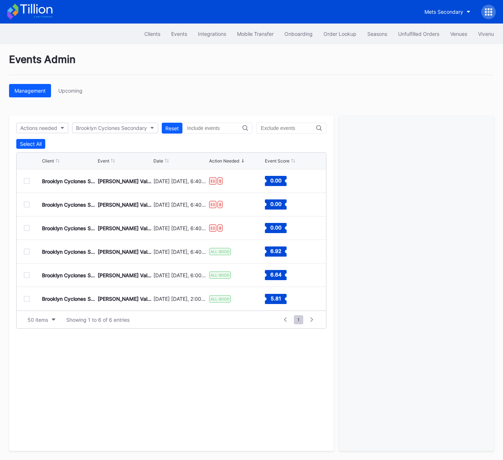
click at [24, 251] on div at bounding box center [27, 251] width 6 height 6
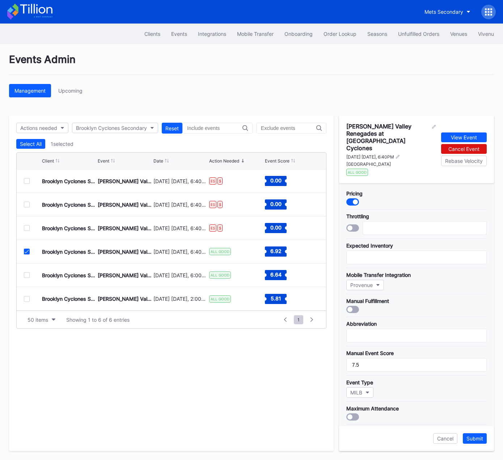
click at [27, 250] on icon at bounding box center [27, 251] width 4 height 4
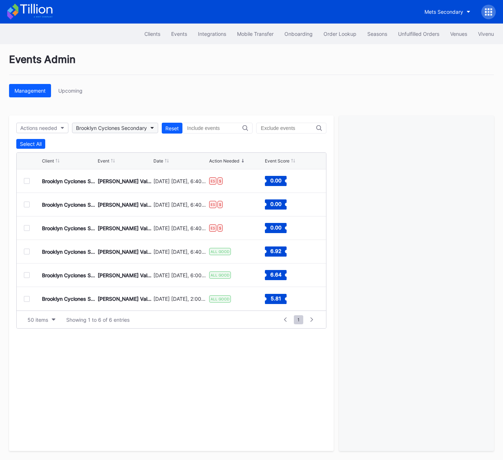
click at [114, 127] on div "Brooklyn Cyclones Secondary" at bounding box center [111, 128] width 71 height 6
type input "dra"
click at [89, 158] on div "Dayton Dragons Secondary" at bounding box center [110, 160] width 65 height 6
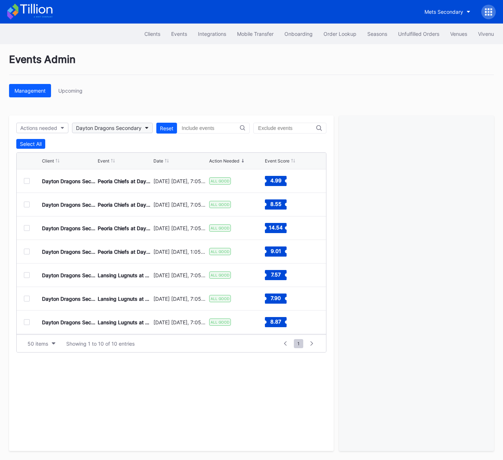
click at [89, 131] on button "Dayton Dragons Secondary" at bounding box center [112, 128] width 81 height 10
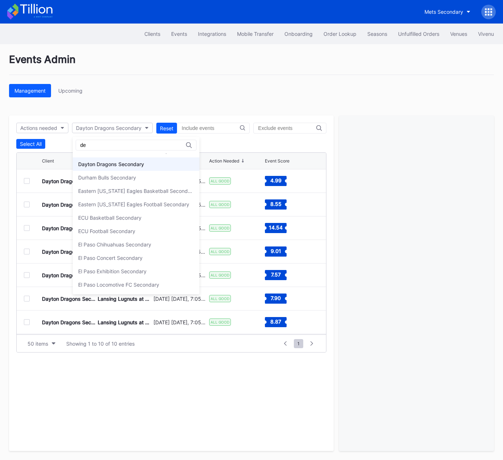
scroll to position [87, 0]
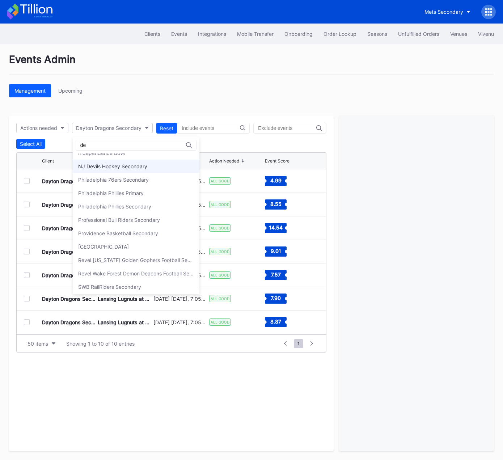
type input "de"
click at [103, 163] on div "NJ Devils Hockey Secondary" at bounding box center [112, 166] width 69 height 6
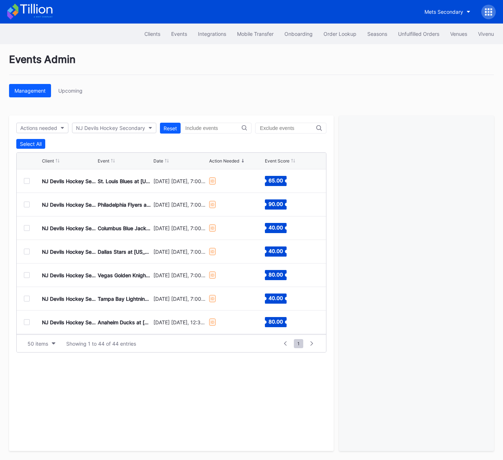
click at [26, 180] on div at bounding box center [27, 181] width 6 height 6
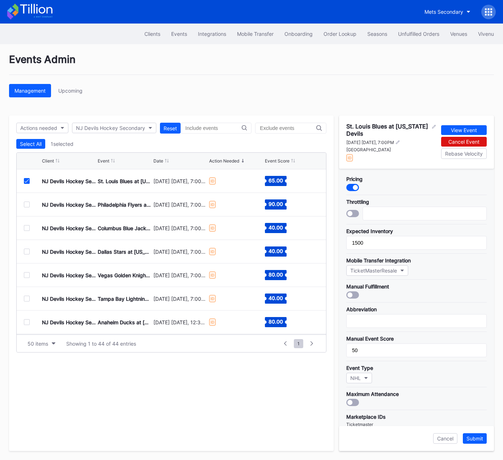
scroll to position [121, 0]
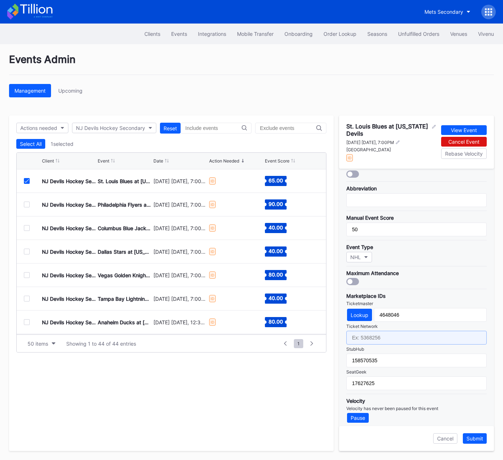
click at [406, 335] on input "text" at bounding box center [416, 337] width 140 height 14
click at [27, 180] on icon at bounding box center [27, 181] width 4 height 4
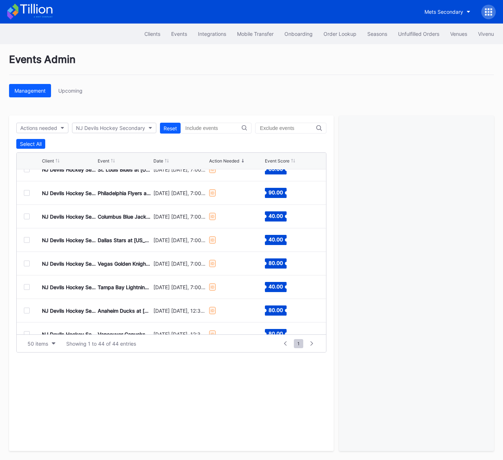
scroll to position [0, 0]
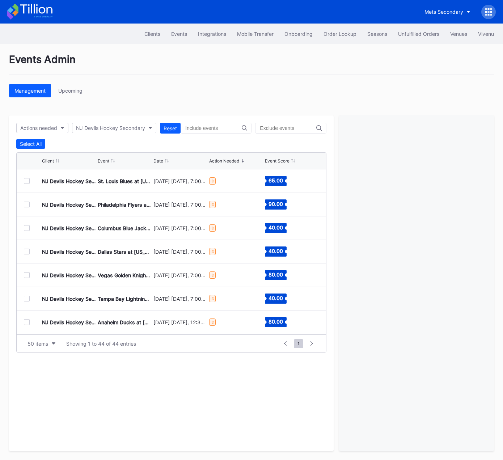
drag, startPoint x: 28, startPoint y: 251, endPoint x: 59, endPoint y: 260, distance: 32.0
click at [28, 251] on div at bounding box center [27, 251] width 6 height 6
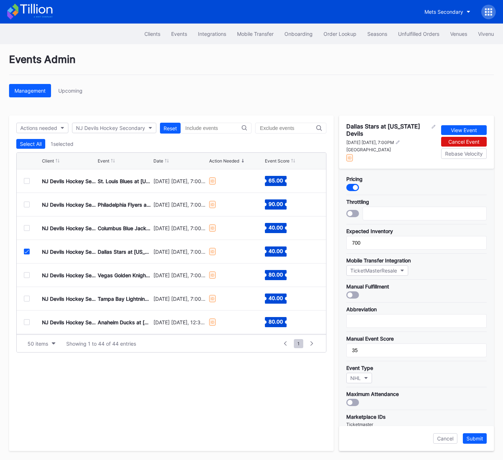
scroll to position [121, 0]
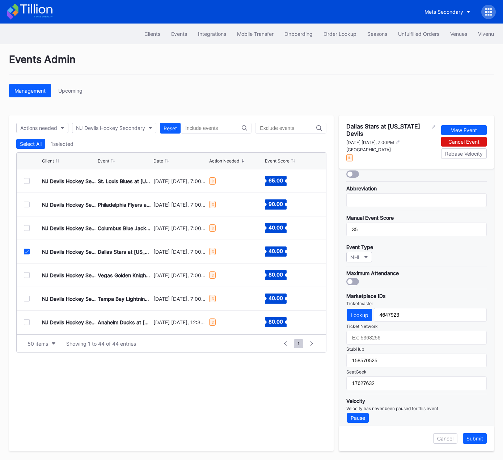
click at [27, 252] on icon at bounding box center [27, 251] width 4 height 4
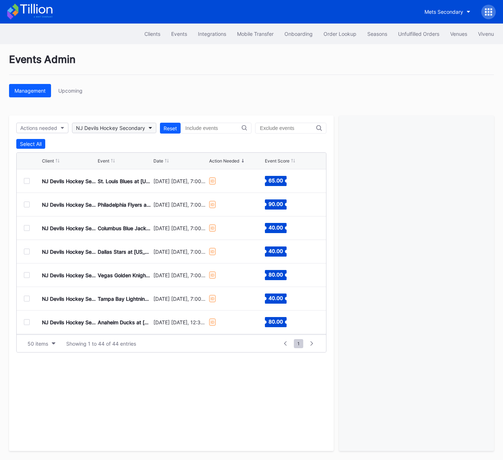
click at [96, 129] on div "NJ Devils Hockey Secondary" at bounding box center [110, 128] width 69 height 6
type input "dann"
click at [141, 162] on div "[PERSON_NAME] Presents Secondary" at bounding box center [123, 160] width 90 height 6
click at [27, 180] on div at bounding box center [27, 181] width 6 height 6
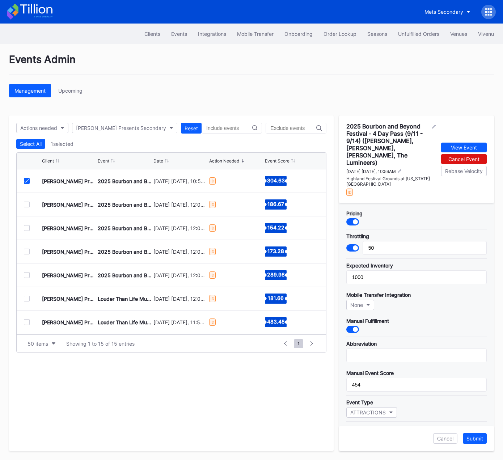
scroll to position [146, 0]
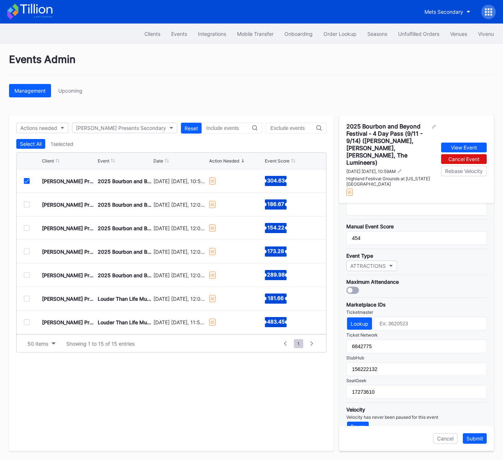
click at [26, 180] on icon at bounding box center [27, 181] width 4 height 4
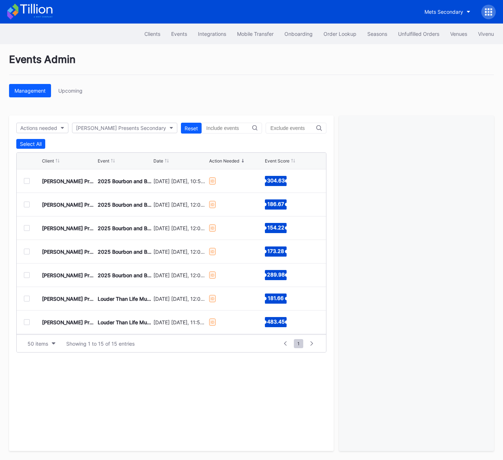
click at [29, 207] on div "[PERSON_NAME] Presents Secondary 2025 Bourbon and Beyond Festival - [DATE] (The…" at bounding box center [171, 205] width 309 height 24
click at [27, 204] on div at bounding box center [27, 204] width 6 height 6
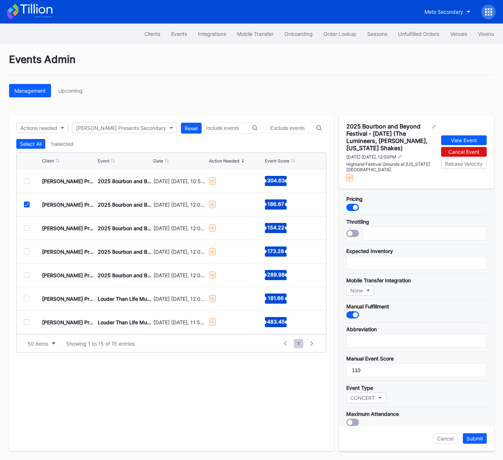
scroll to position [140, 0]
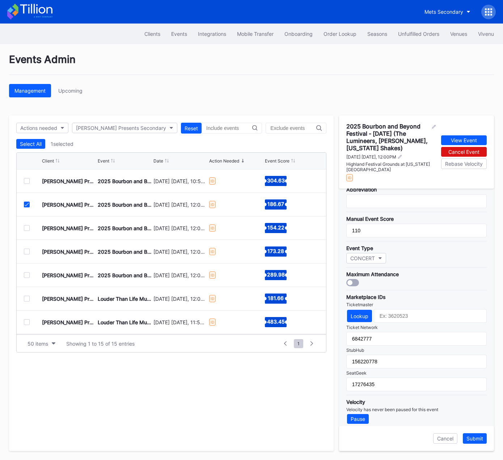
click at [26, 203] on icon at bounding box center [27, 204] width 4 height 4
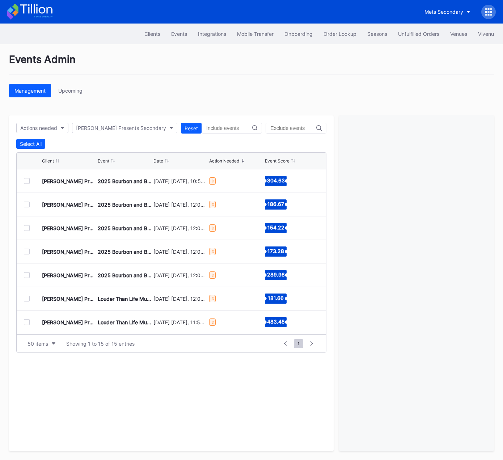
click at [25, 226] on div at bounding box center [27, 228] width 6 height 6
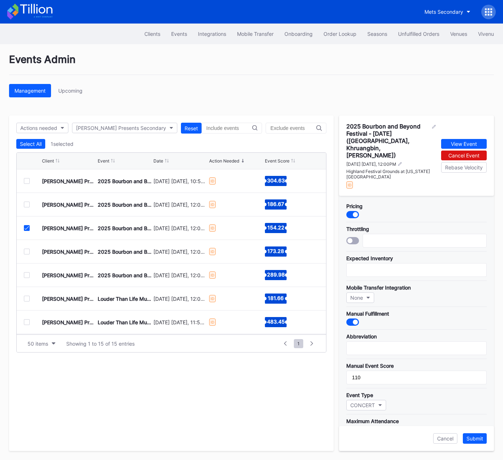
scroll to position [133, 0]
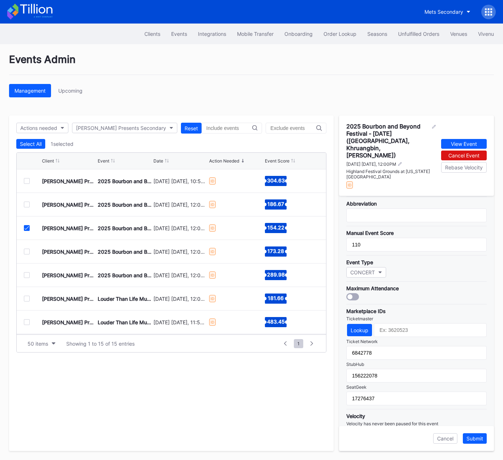
click at [27, 227] on icon at bounding box center [27, 228] width 4 height 4
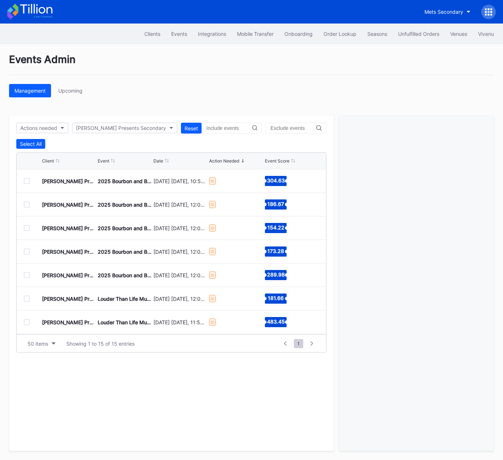
drag, startPoint x: 26, startPoint y: 295, endPoint x: 179, endPoint y: 292, distance: 153.0
click at [26, 295] on div at bounding box center [27, 298] width 6 height 6
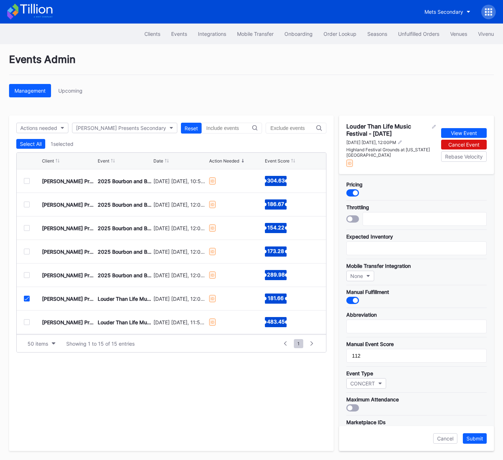
scroll to position [126, 0]
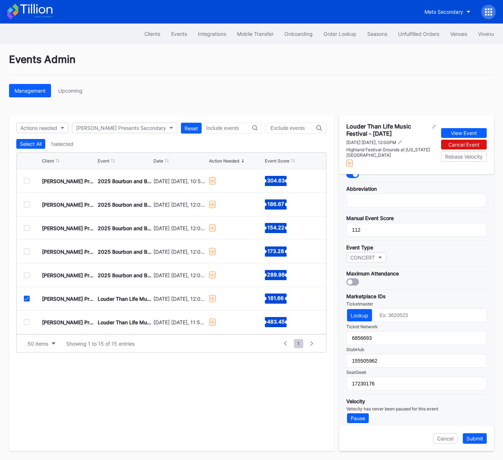
click at [27, 298] on icon at bounding box center [27, 298] width 4 height 4
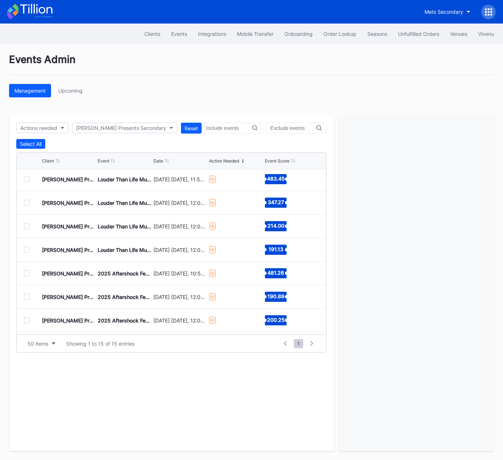
scroll to position [142, 0]
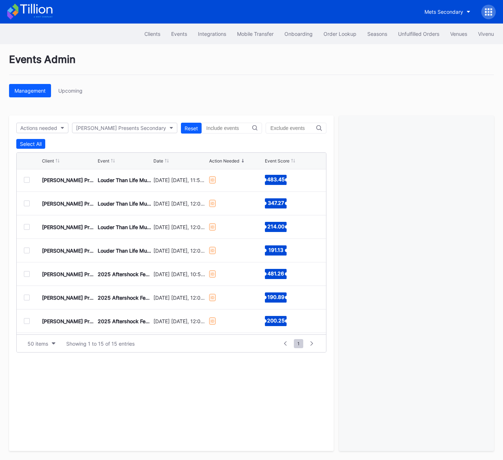
drag, startPoint x: 30, startPoint y: 249, endPoint x: 26, endPoint y: 250, distance: 4.5
click at [29, 249] on div at bounding box center [33, 250] width 18 height 6
click at [25, 250] on div at bounding box center [27, 250] width 6 height 6
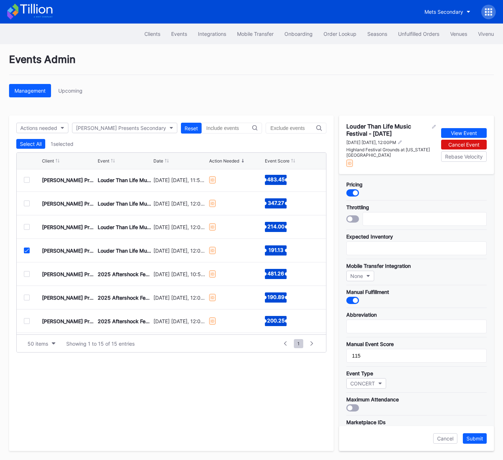
scroll to position [126, 0]
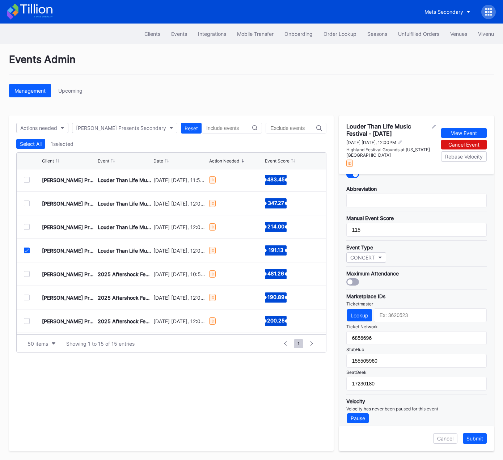
click at [26, 249] on icon at bounding box center [27, 250] width 4 height 4
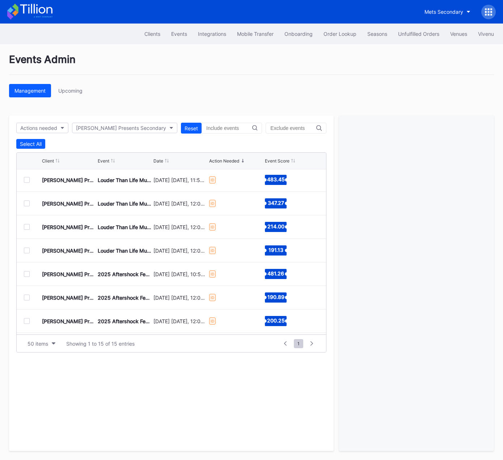
drag, startPoint x: 27, startPoint y: 319, endPoint x: 31, endPoint y: 319, distance: 4.0
click at [28, 319] on div at bounding box center [27, 321] width 6 height 6
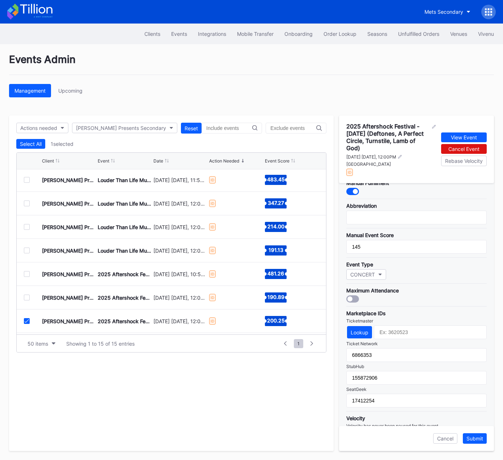
scroll to position [134, 0]
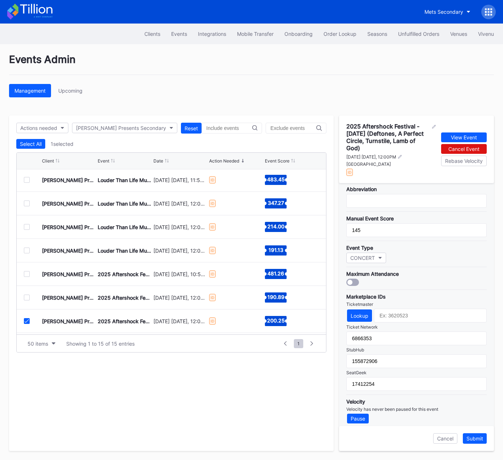
click at [26, 320] on icon at bounding box center [27, 321] width 4 height 4
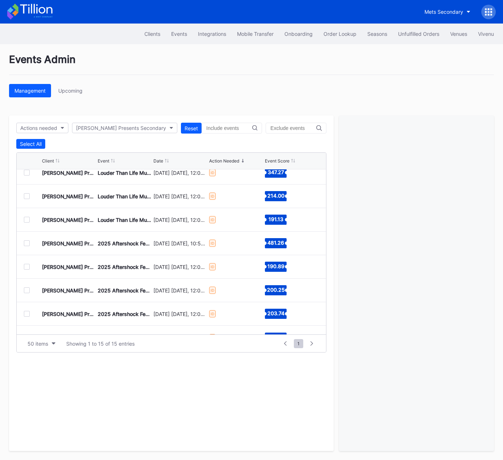
scroll to position [187, 0]
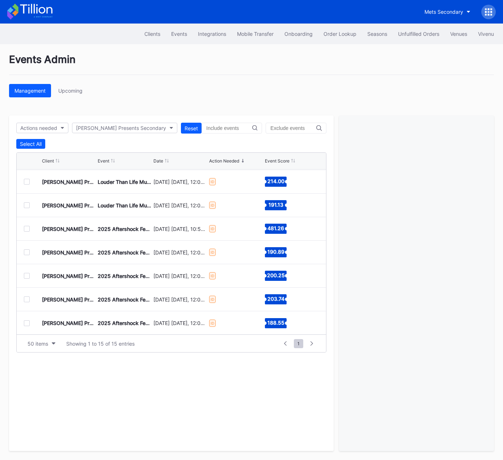
click at [26, 322] on div at bounding box center [27, 323] width 6 height 6
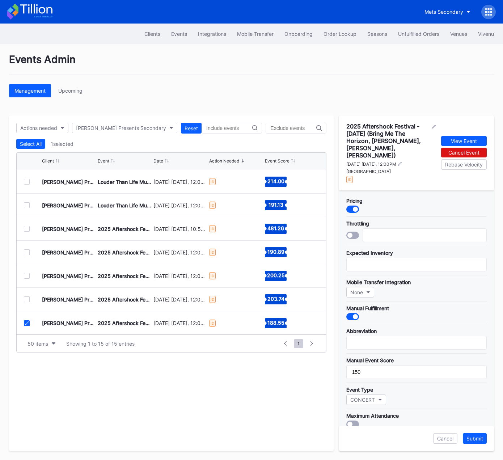
scroll to position [134, 0]
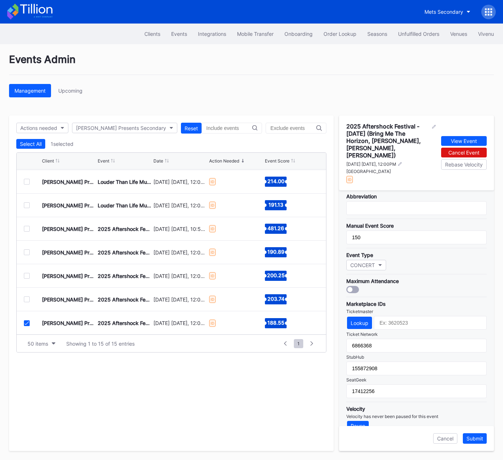
drag, startPoint x: 26, startPoint y: 322, endPoint x: 53, endPoint y: 292, distance: 40.4
click at [26, 322] on icon at bounding box center [27, 323] width 4 height 4
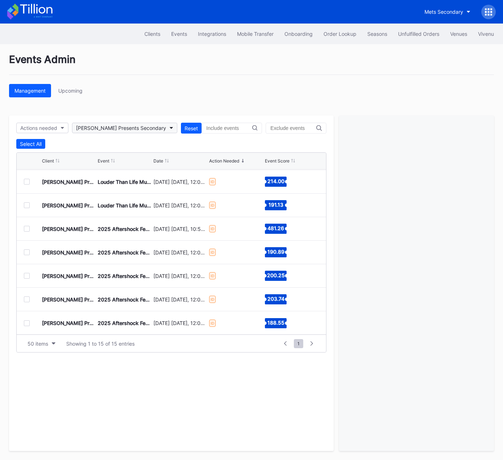
click at [91, 125] on div "[PERSON_NAME] Presents Secondary" at bounding box center [121, 128] width 90 height 6
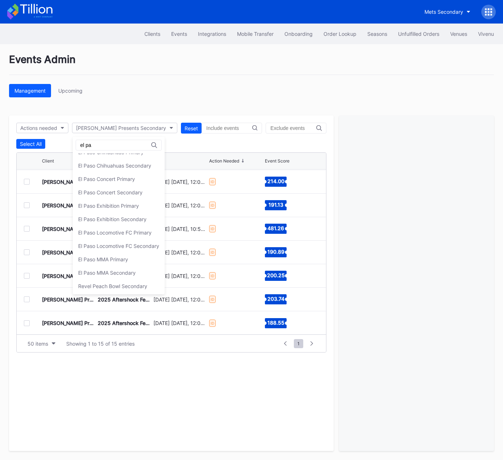
scroll to position [0, 0]
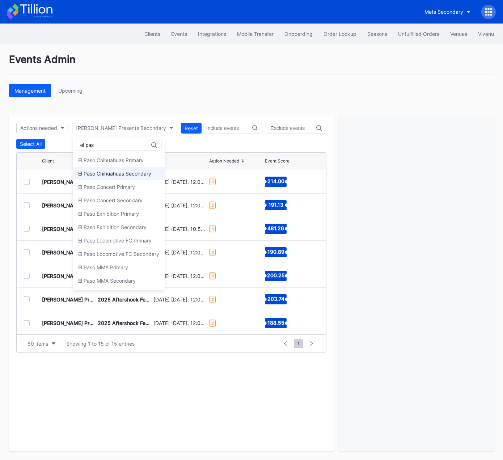
type input "el pas"
click at [109, 172] on div "El Paso Chihuahuas Secondary" at bounding box center [114, 173] width 73 height 6
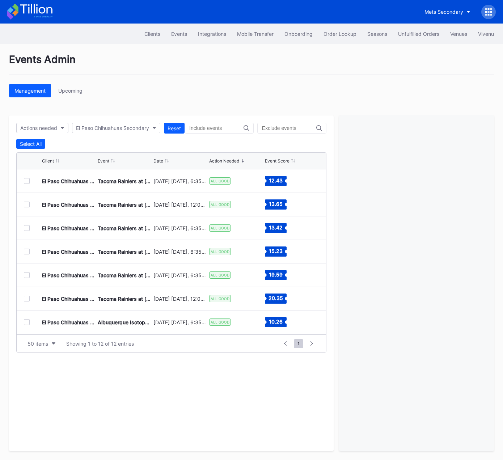
scroll to position [117, 0]
click at [115, 127] on div "El Paso Chihuahuas Secondary" at bounding box center [112, 128] width 73 height 6
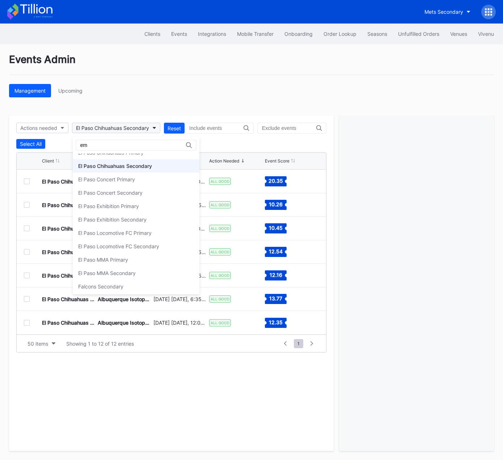
scroll to position [0, 0]
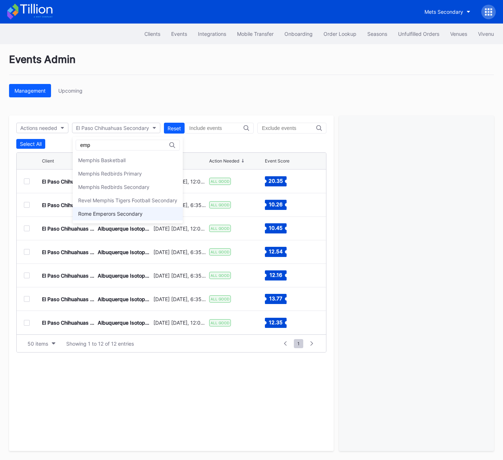
type input "emp"
click at [115, 214] on div "Rome Emperors Secondary" at bounding box center [110, 213] width 64 height 6
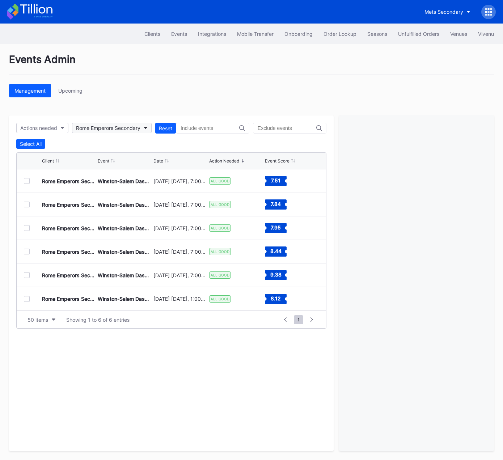
click at [92, 127] on div "Rome Emperors Secondary" at bounding box center [108, 128] width 64 height 6
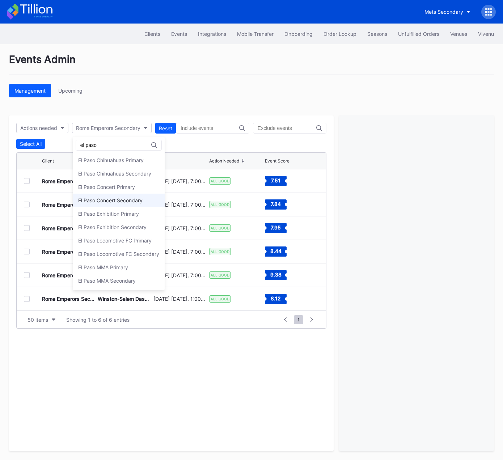
type input "el paso"
click at [116, 201] on div "El Paso Concert Secondary" at bounding box center [110, 200] width 64 height 6
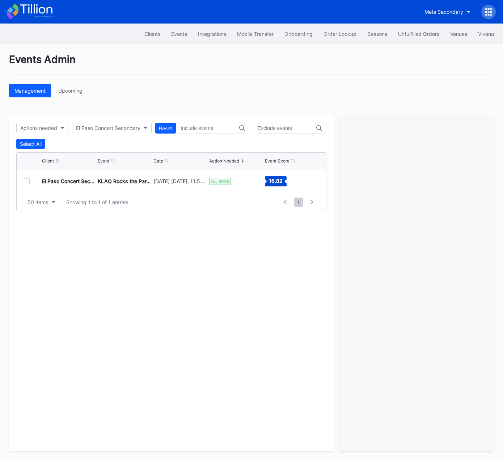
click at [28, 180] on div at bounding box center [27, 181] width 6 height 6
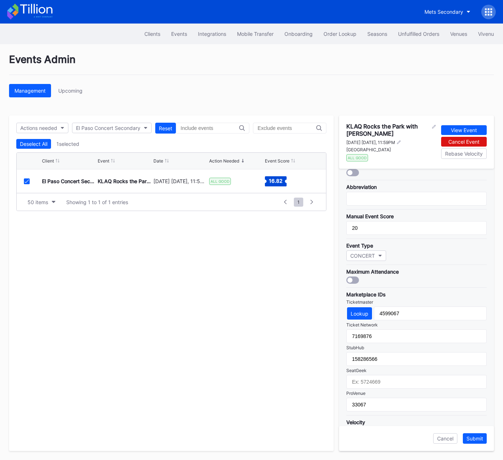
scroll to position [143, 0]
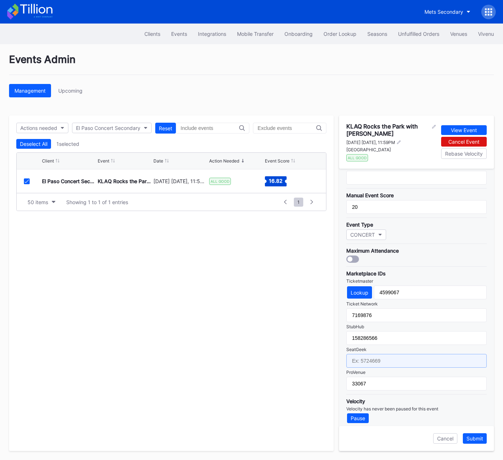
click at [405, 358] on input "text" at bounding box center [416, 361] width 140 height 14
click at [108, 127] on div "El Paso Concert Secondary" at bounding box center [108, 128] width 64 height 6
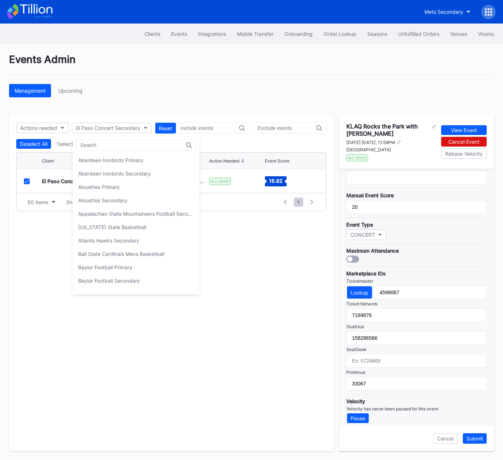
scroll to position [663, 0]
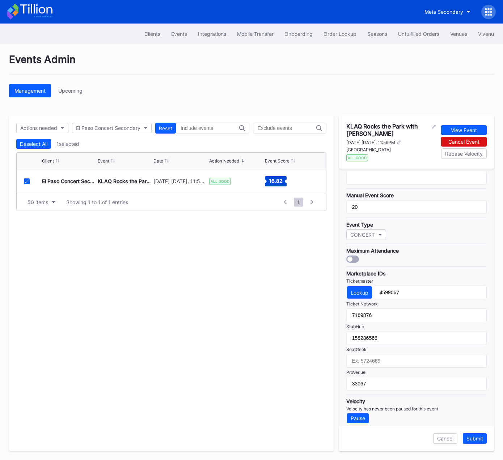
click at [27, 180] on icon at bounding box center [27, 181] width 4 height 4
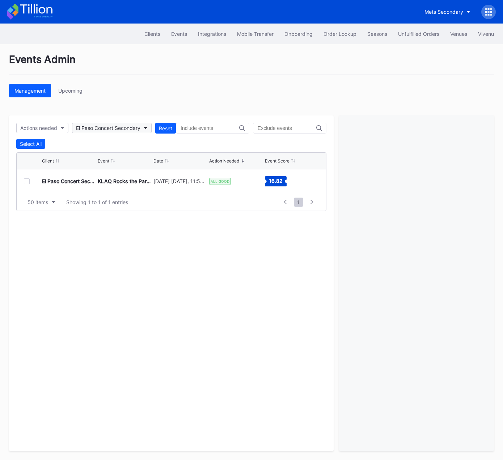
click at [101, 127] on div "El Paso Concert Secondary" at bounding box center [108, 128] width 64 height 6
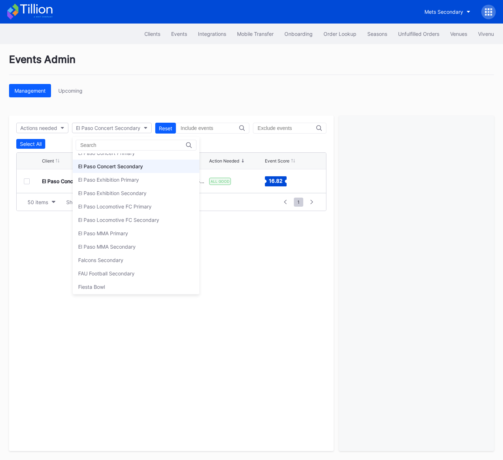
click at [123, 243] on div "El Paso MMA Secondary" at bounding box center [106, 246] width 57 height 6
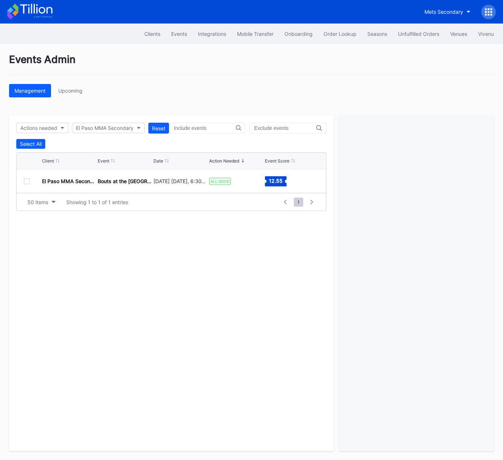
click at [26, 181] on div at bounding box center [27, 181] width 6 height 6
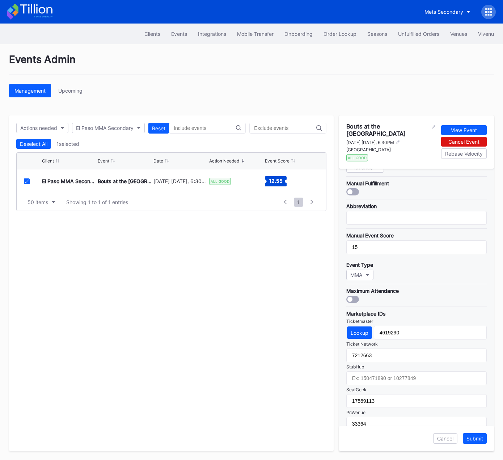
scroll to position [139, 0]
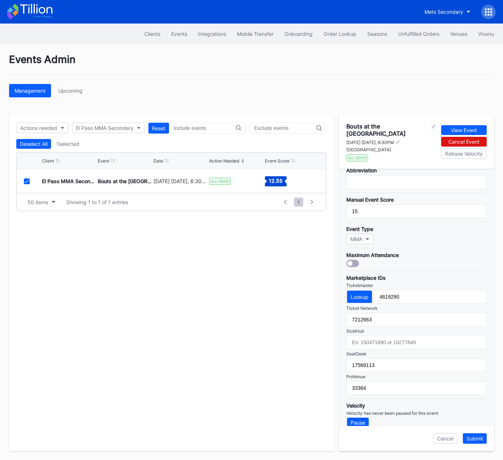
drag, startPoint x: 27, startPoint y: 181, endPoint x: 83, endPoint y: 154, distance: 62.7
click at [26, 181] on icon at bounding box center [27, 181] width 4 height 4
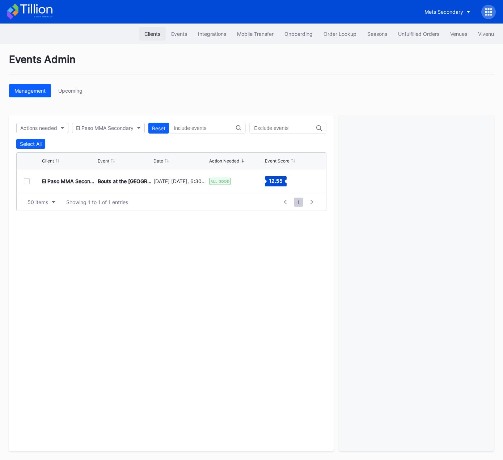
click at [144, 33] on div "Clients" at bounding box center [152, 34] width 16 height 6
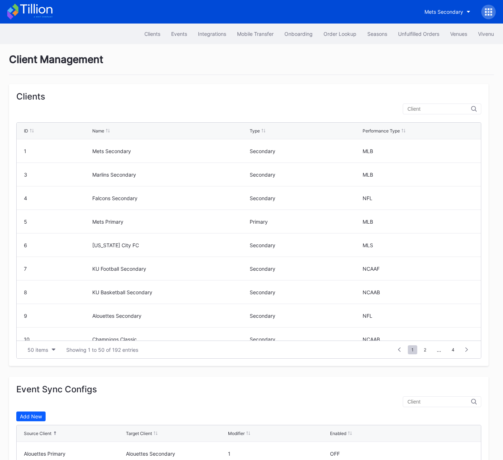
click at [425, 108] on input "text" at bounding box center [439, 109] width 64 height 6
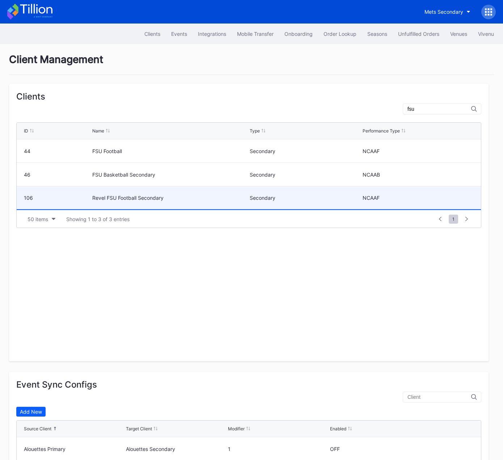
type input "fsu"
click at [144, 198] on div "Revel FSU Football Secondary" at bounding box center [169, 198] width 155 height 6
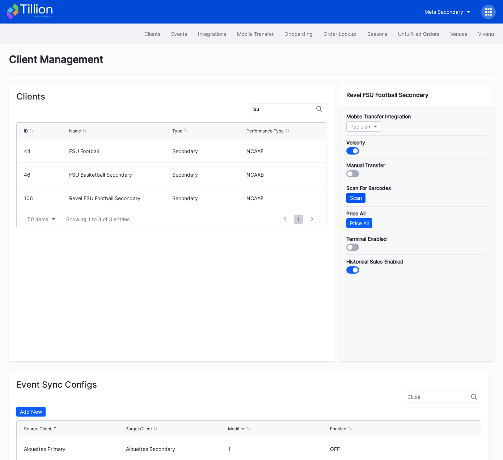
click at [356, 195] on div "Scan" at bounding box center [356, 198] width 12 height 6
click at [181, 31] on div "Events" at bounding box center [179, 34] width 16 height 6
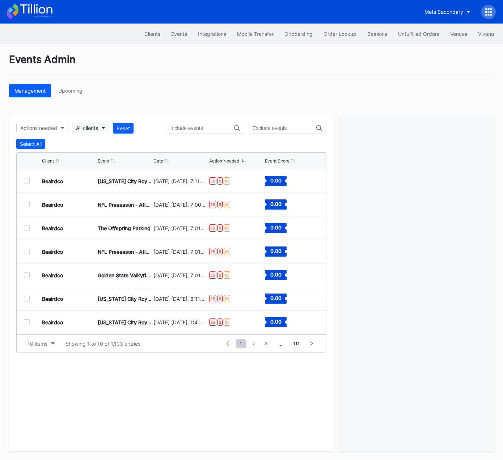
click at [88, 127] on div "All clients" at bounding box center [87, 128] width 22 height 6
type input "revel f"
click at [113, 158] on div "Revel FSU Football Secondary" at bounding box center [113, 160] width 71 height 6
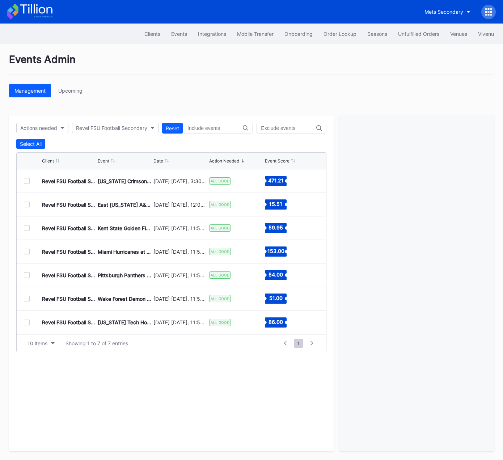
click at [25, 181] on div at bounding box center [27, 181] width 6 height 6
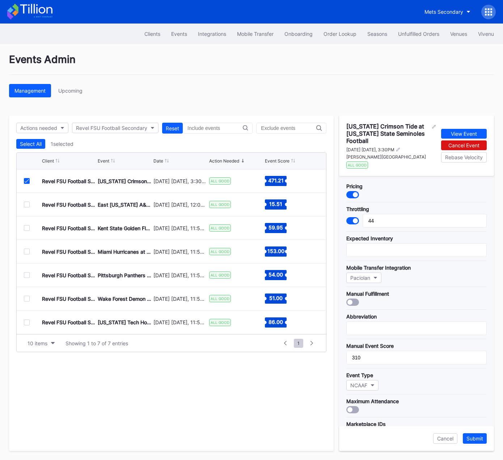
click at [25, 181] on icon at bounding box center [27, 181] width 4 height 4
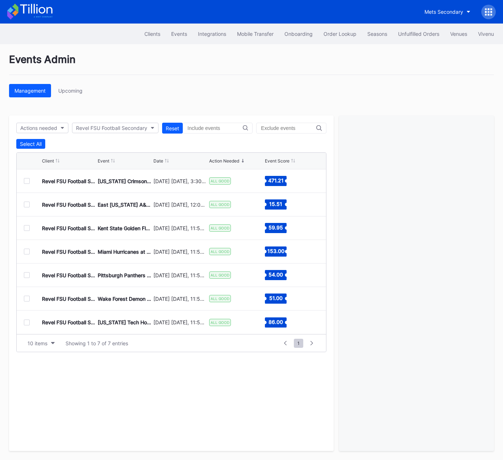
drag, startPoint x: 25, startPoint y: 274, endPoint x: 104, endPoint y: 276, distance: 79.2
click at [25, 274] on div at bounding box center [27, 275] width 6 height 6
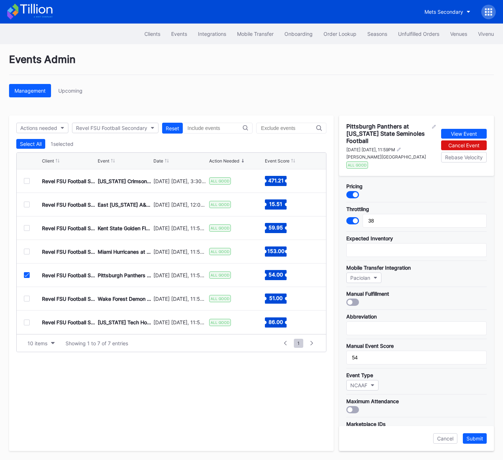
click at [25, 275] on icon at bounding box center [27, 275] width 4 height 4
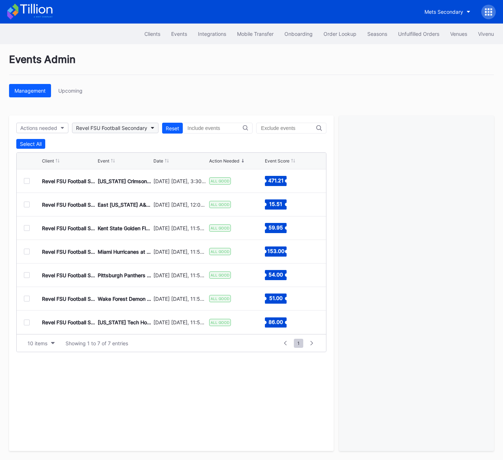
click at [112, 130] on button "Revel FSU Football Secondary" at bounding box center [115, 128] width 86 height 10
type input "loco"
click at [109, 173] on div "El Paso Locomotive FC Secondary" at bounding box center [118, 173] width 81 height 6
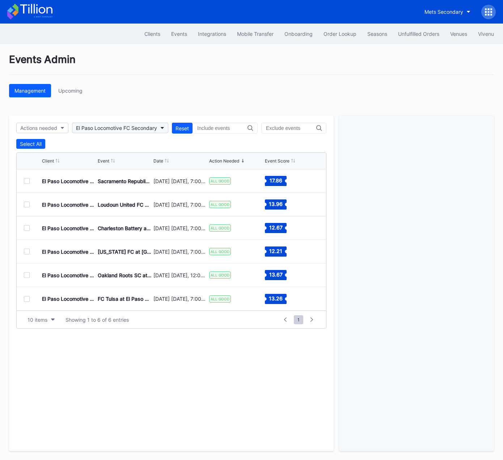
click at [113, 128] on div "El Paso Locomotive FC Secondary" at bounding box center [116, 128] width 81 height 6
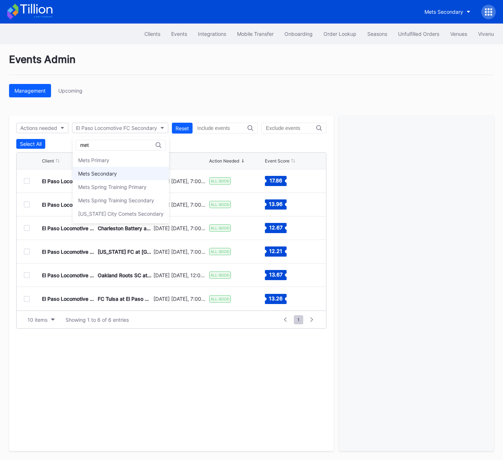
type input "met"
click at [102, 174] on div "Mets Secondary" at bounding box center [97, 173] width 39 height 6
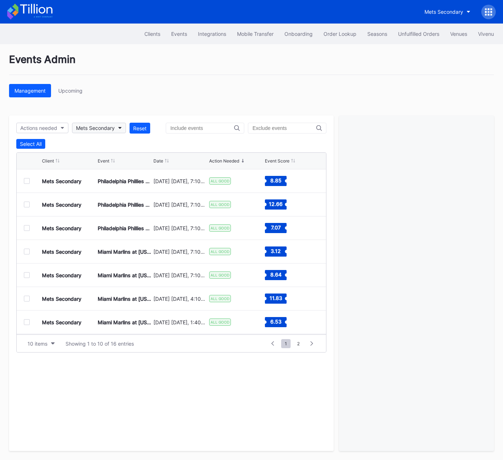
click at [89, 126] on div "Mets Secondary" at bounding box center [95, 128] width 39 height 6
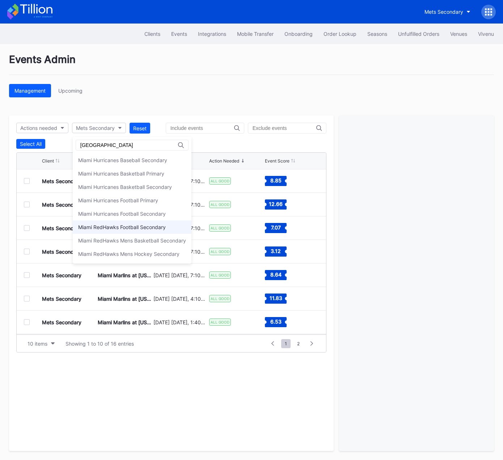
type input "[GEOGRAPHIC_DATA]"
click at [138, 229] on div "Miami RedHawks Football Secondary" at bounding box center [132, 226] width 119 height 13
